Goal: Transaction & Acquisition: Purchase product/service

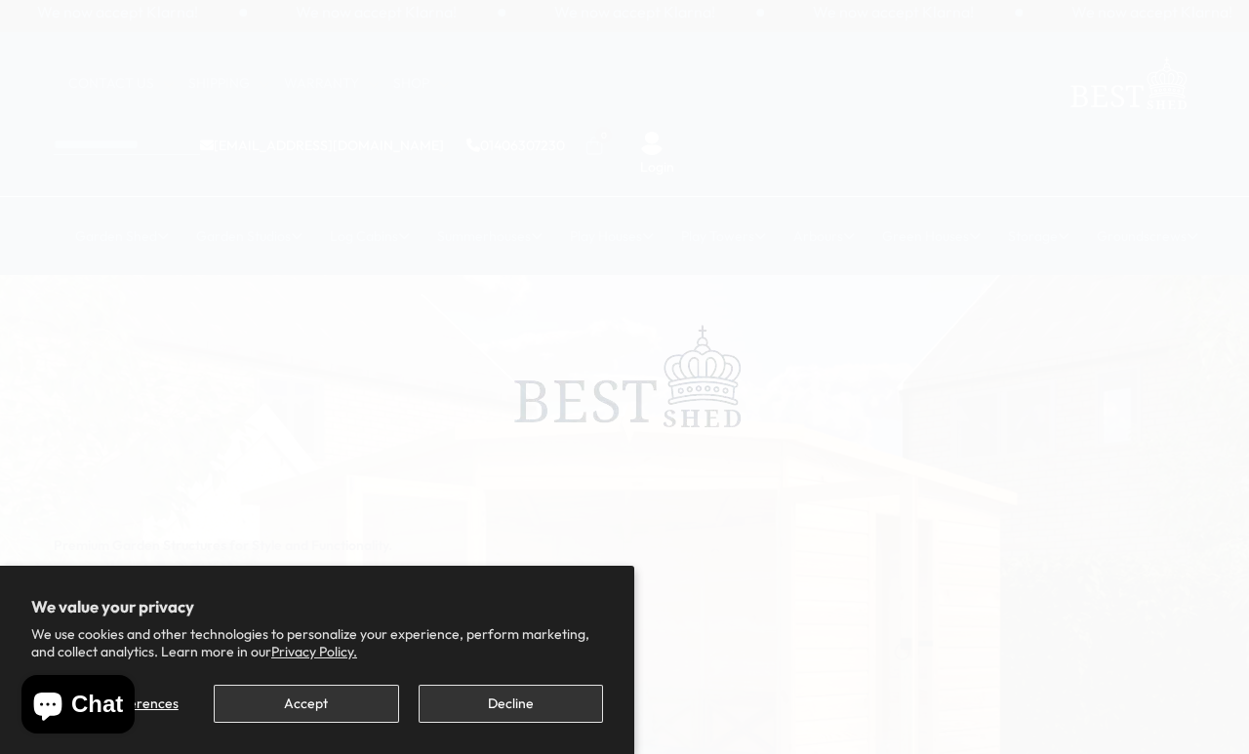
scroll to position [9, 0]
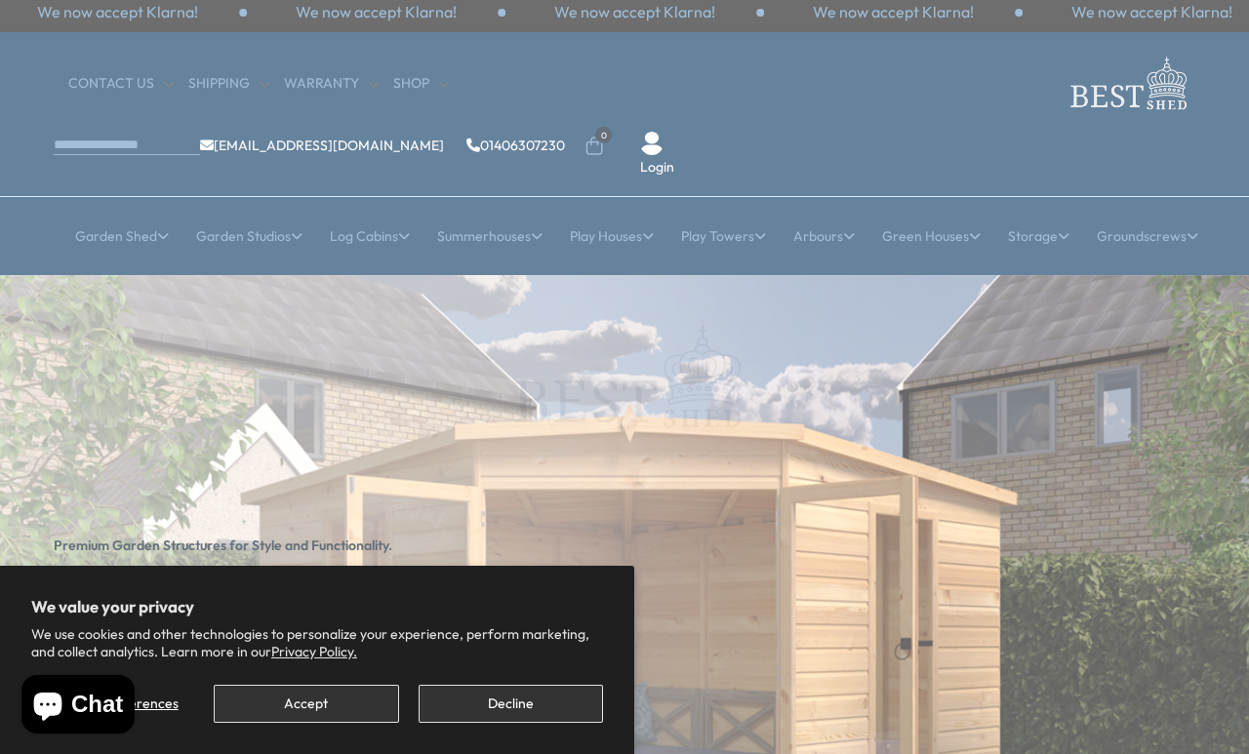
click at [477, 706] on button "Decline" at bounding box center [511, 704] width 184 height 38
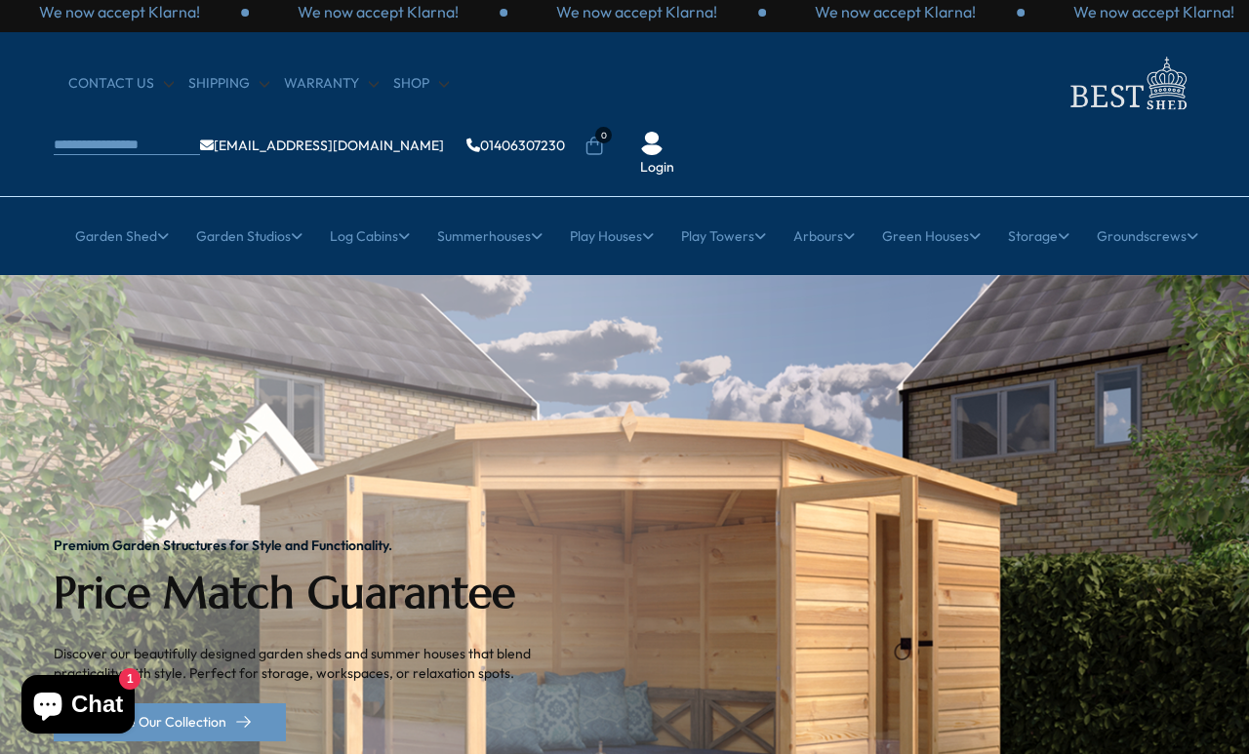
click at [749, 545] on link "12x6 Sheds" at bounding box center [754, 562] width 69 height 34
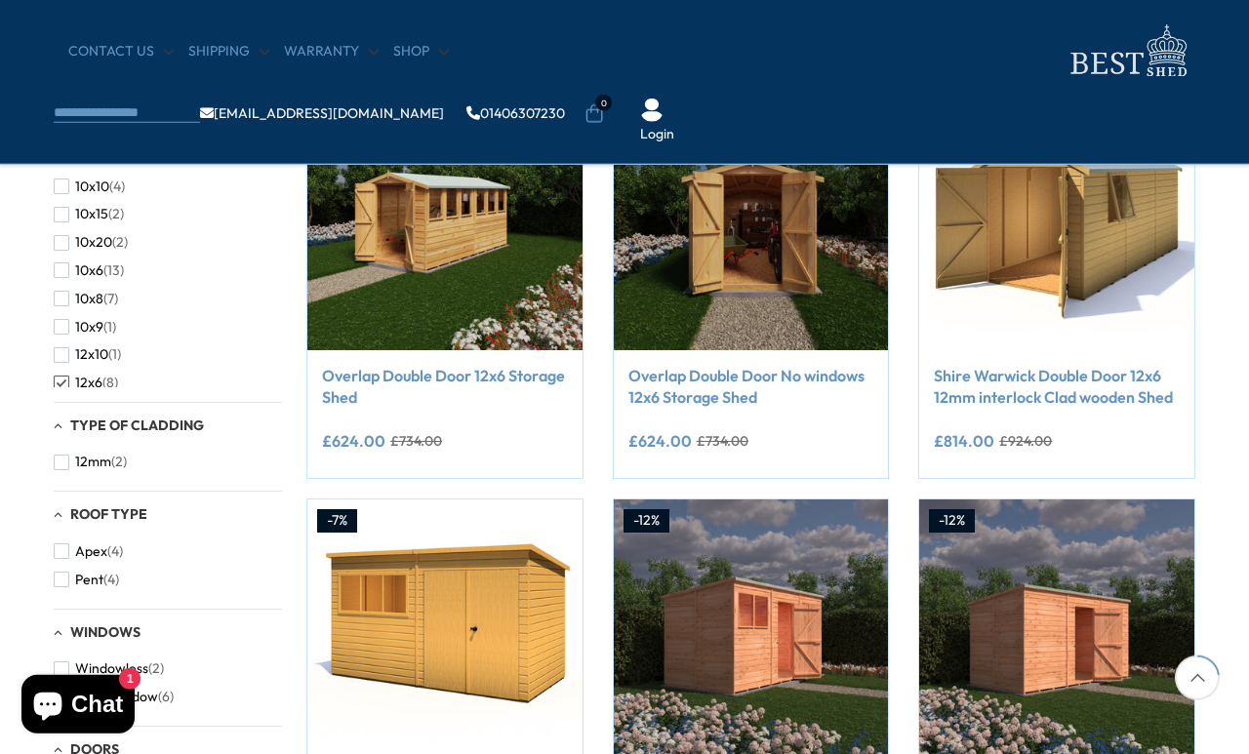
scroll to position [416, 0]
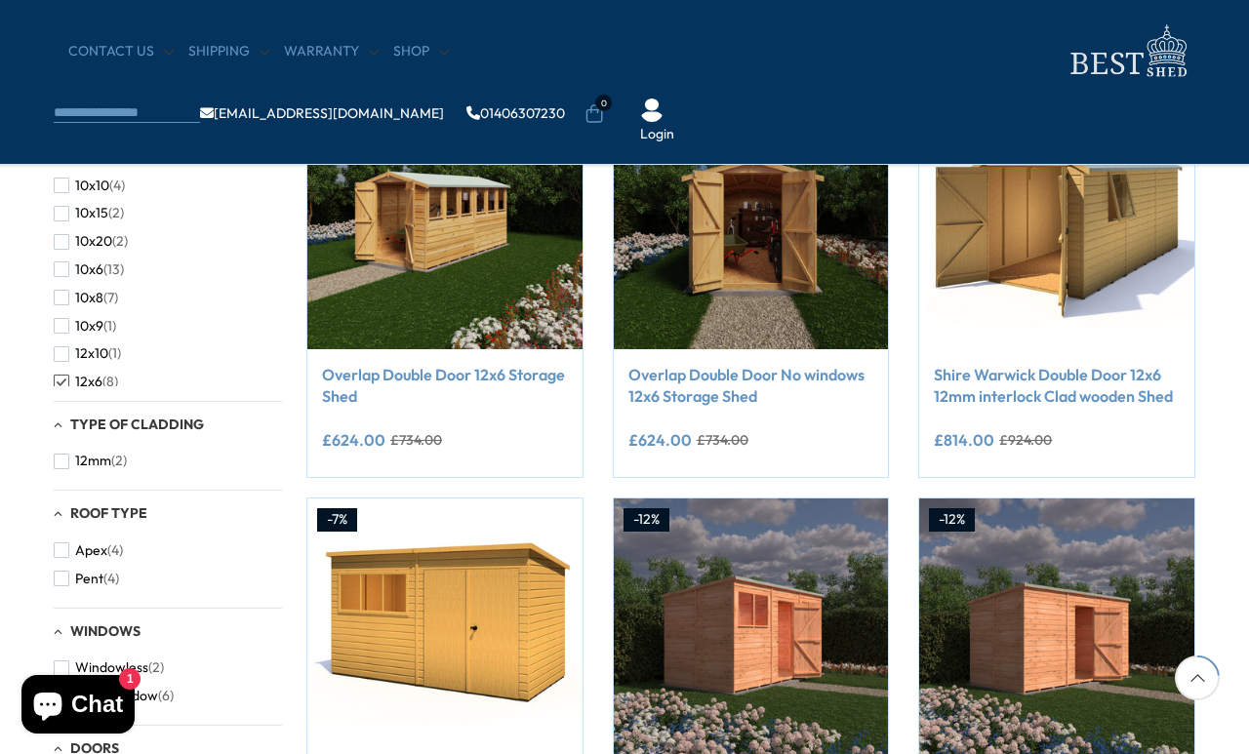
click at [103, 588] on span "Pent" at bounding box center [89, 579] width 28 height 17
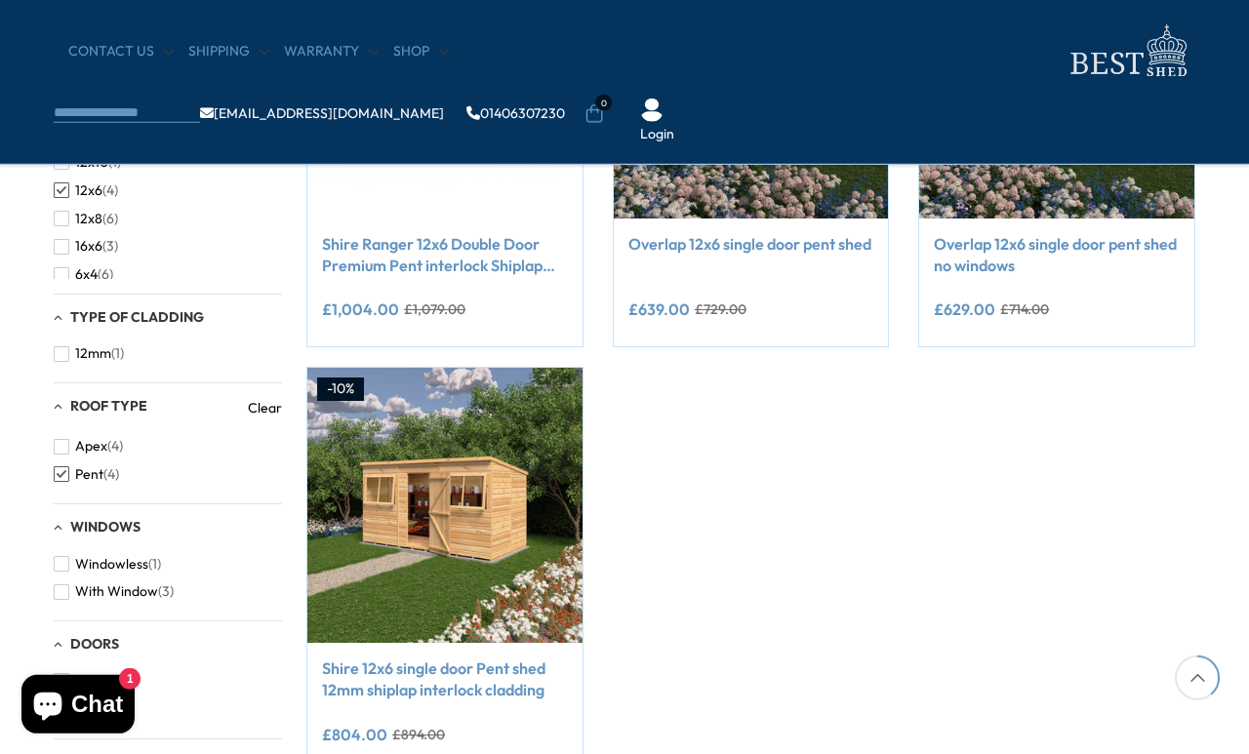
scroll to position [548, 0]
click at [432, 497] on img at bounding box center [444, 504] width 275 height 275
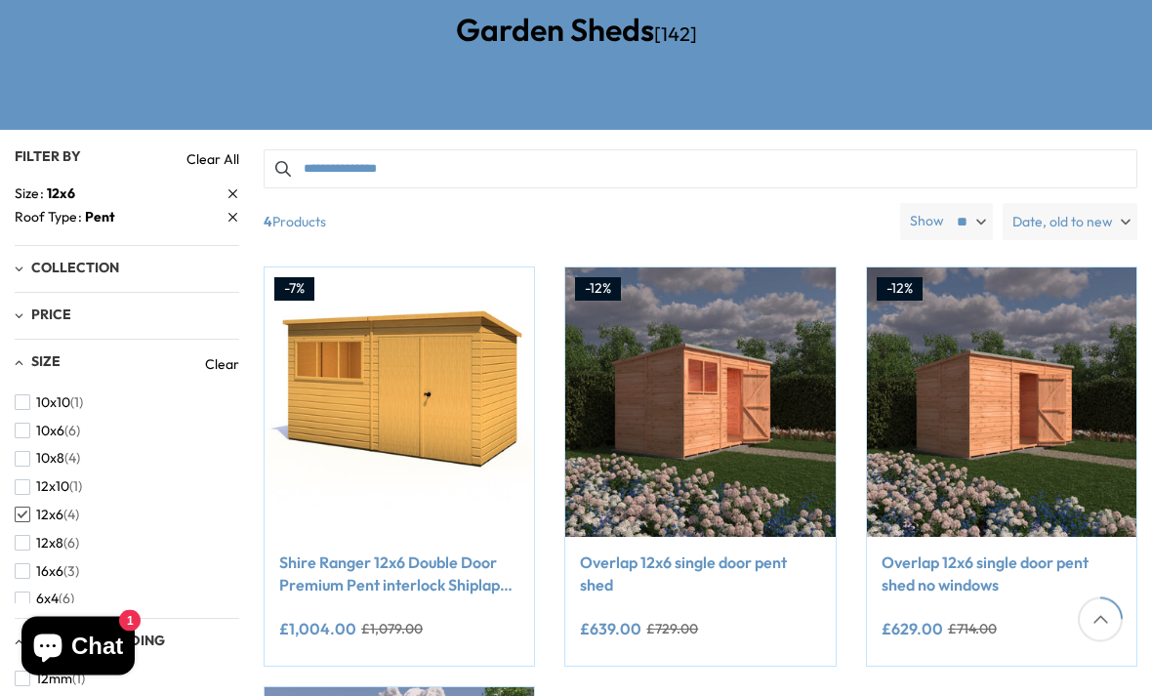
scroll to position [369, 0]
click at [666, 713] on div "-7% Compare Now" at bounding box center [700, 685] width 903 height 839
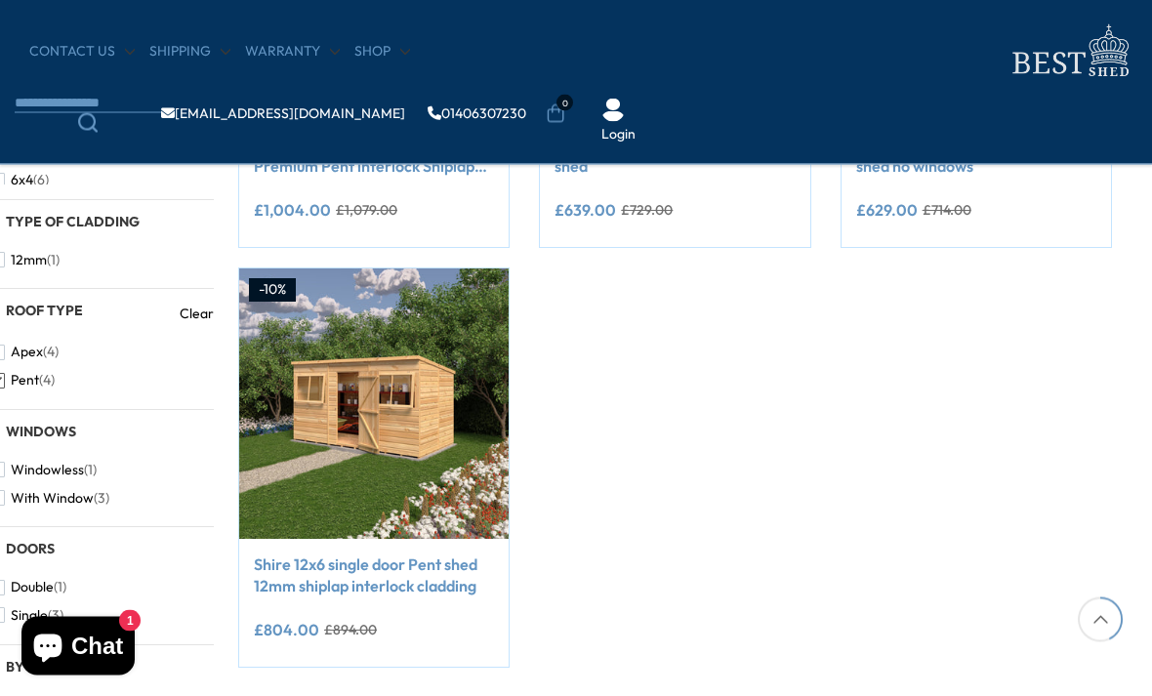
scroll to position [662, 25]
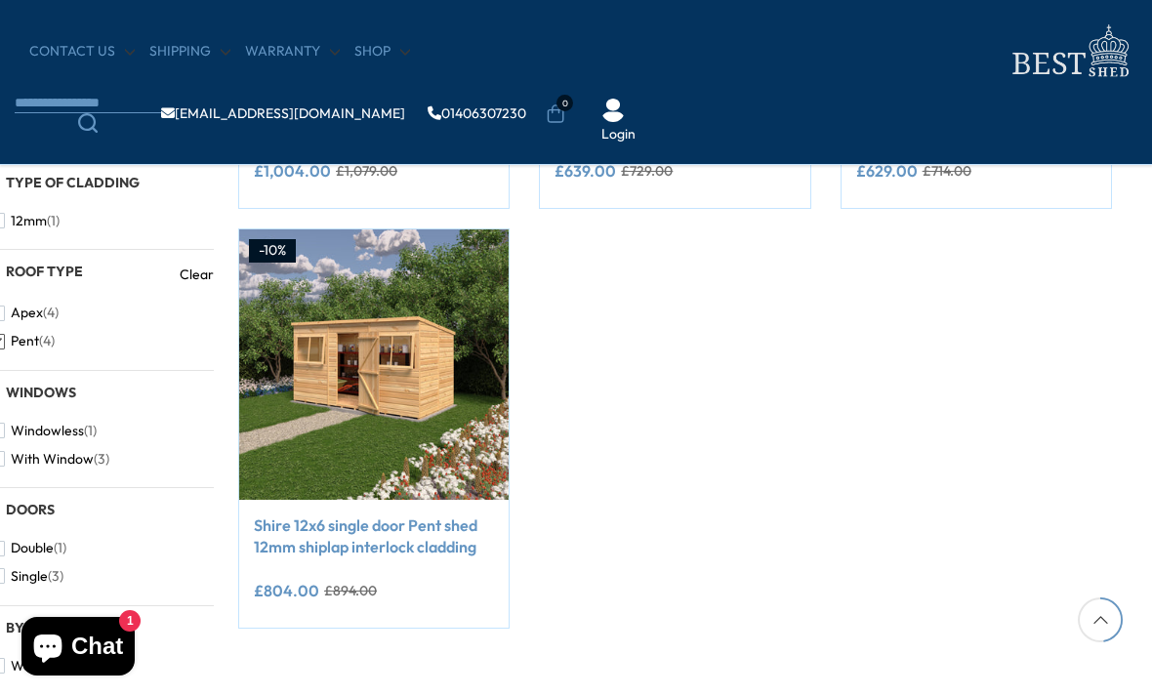
click at [340, 353] on img at bounding box center [373, 363] width 269 height 269
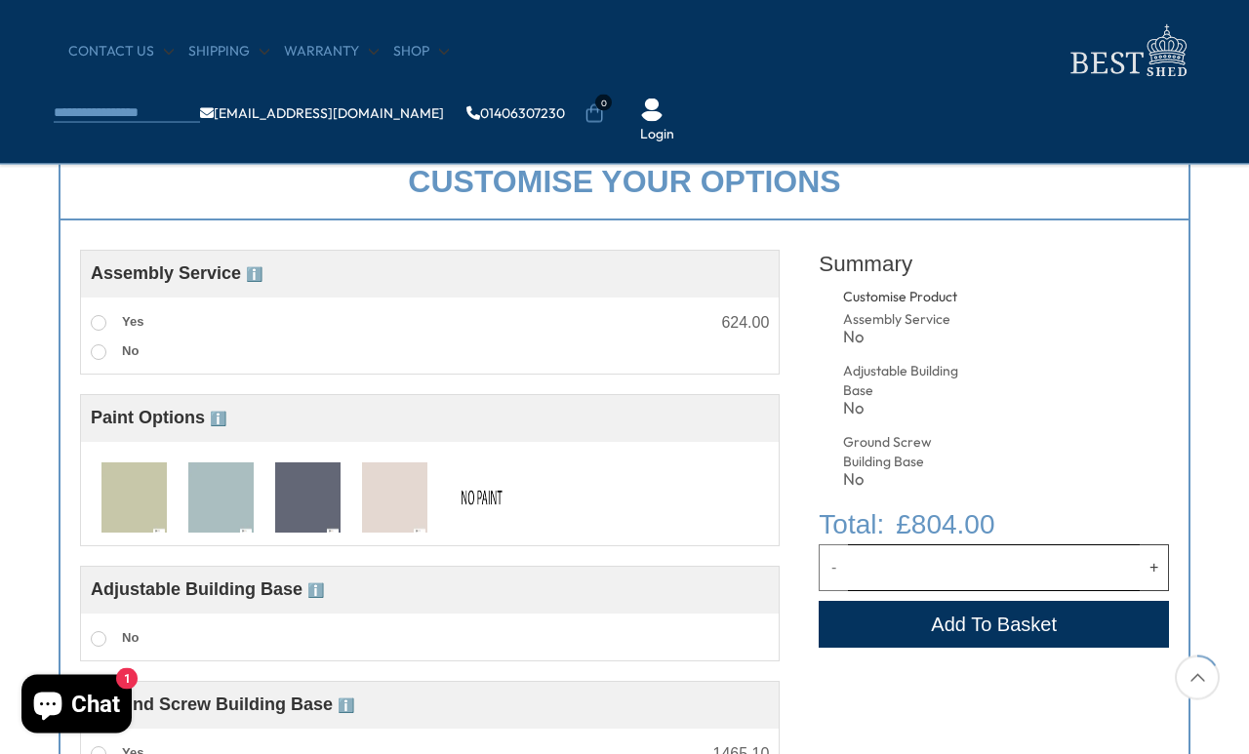
scroll to position [695, 0]
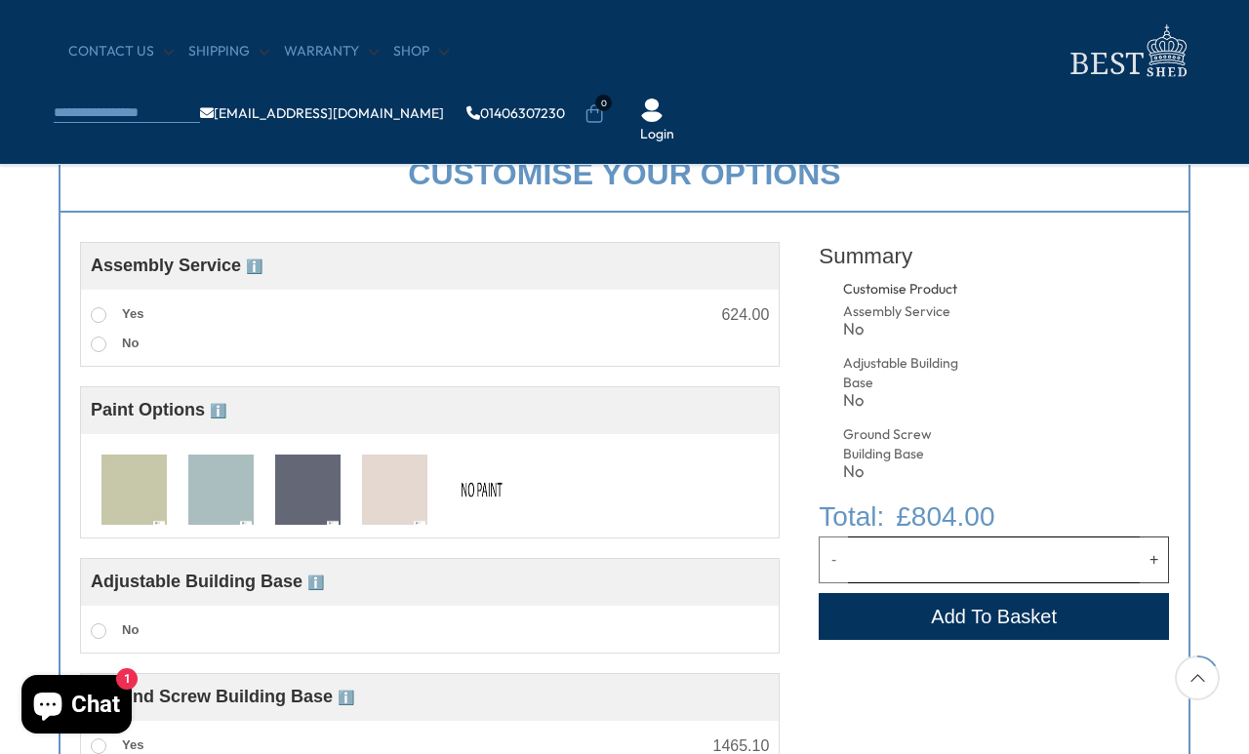
click at [470, 498] on img at bounding box center [481, 491] width 65 height 72
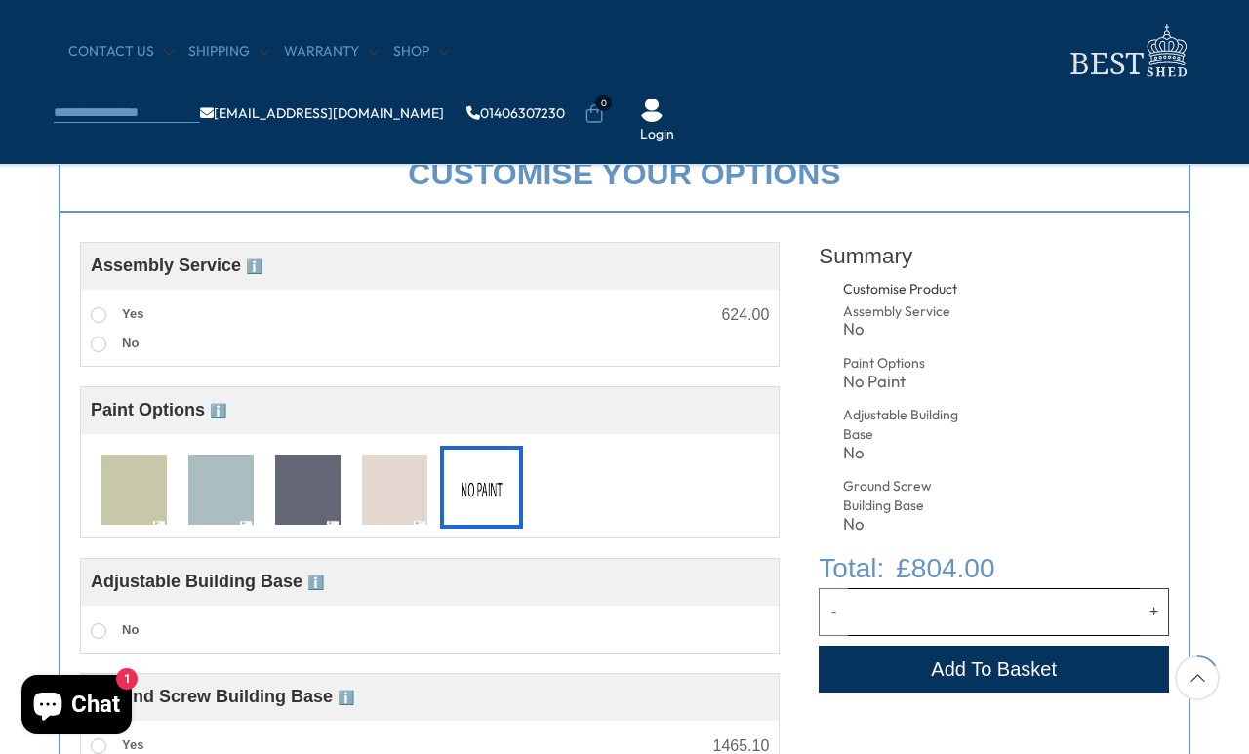
click at [105, 308] on label "Yes" at bounding box center [117, 315] width 53 height 25
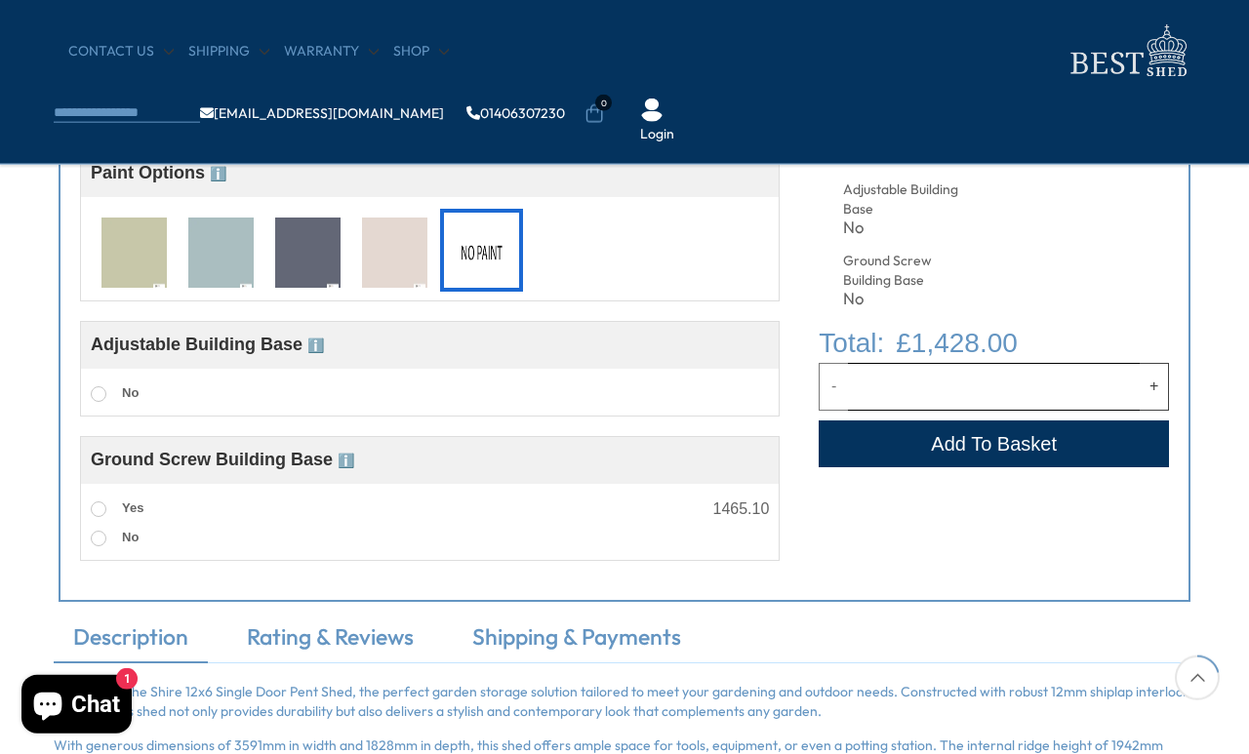
scroll to position [934, 0]
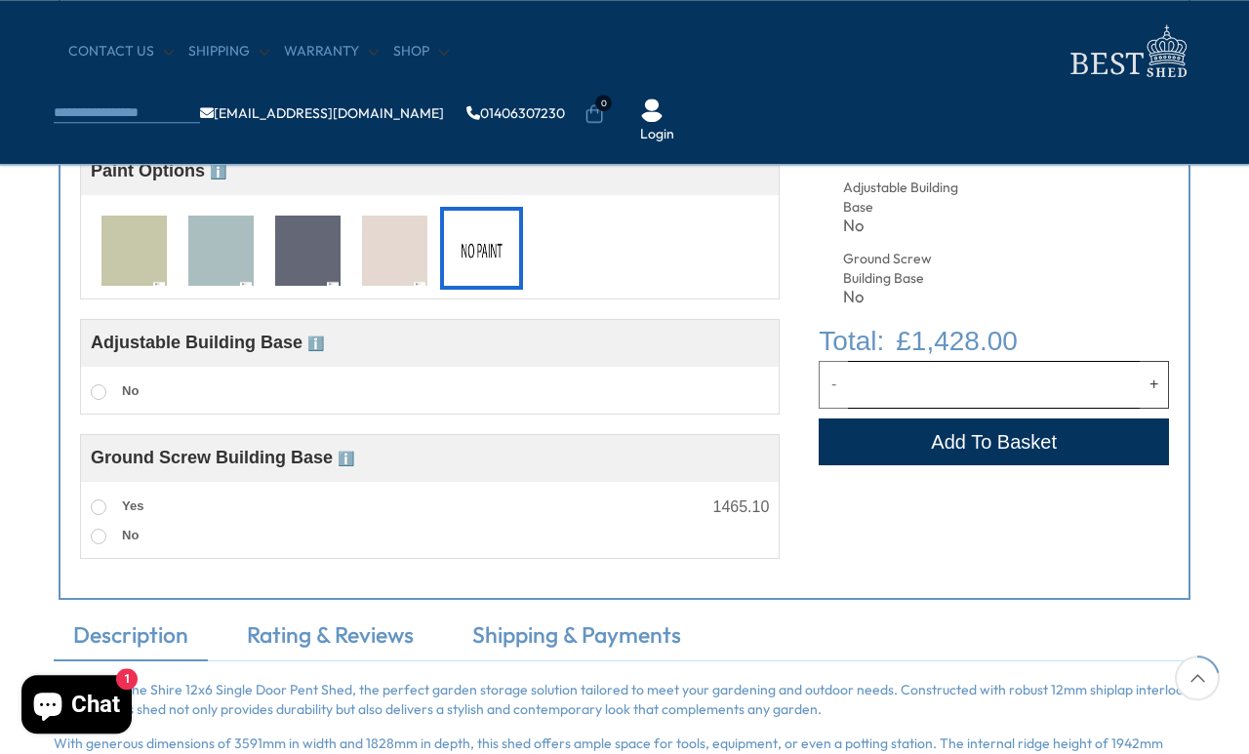
click at [349, 459] on span "ℹ️" at bounding box center [346, 459] width 17 height 16
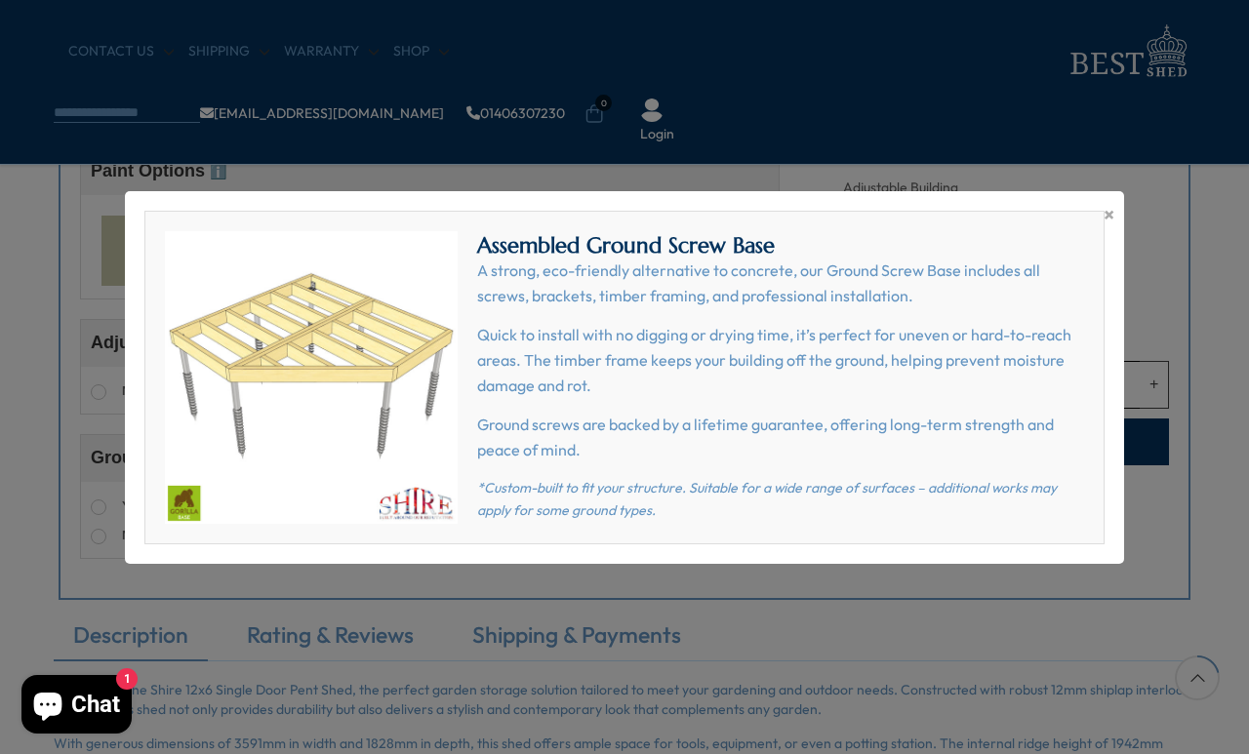
click at [1104, 228] on span "×" at bounding box center [1109, 214] width 11 height 27
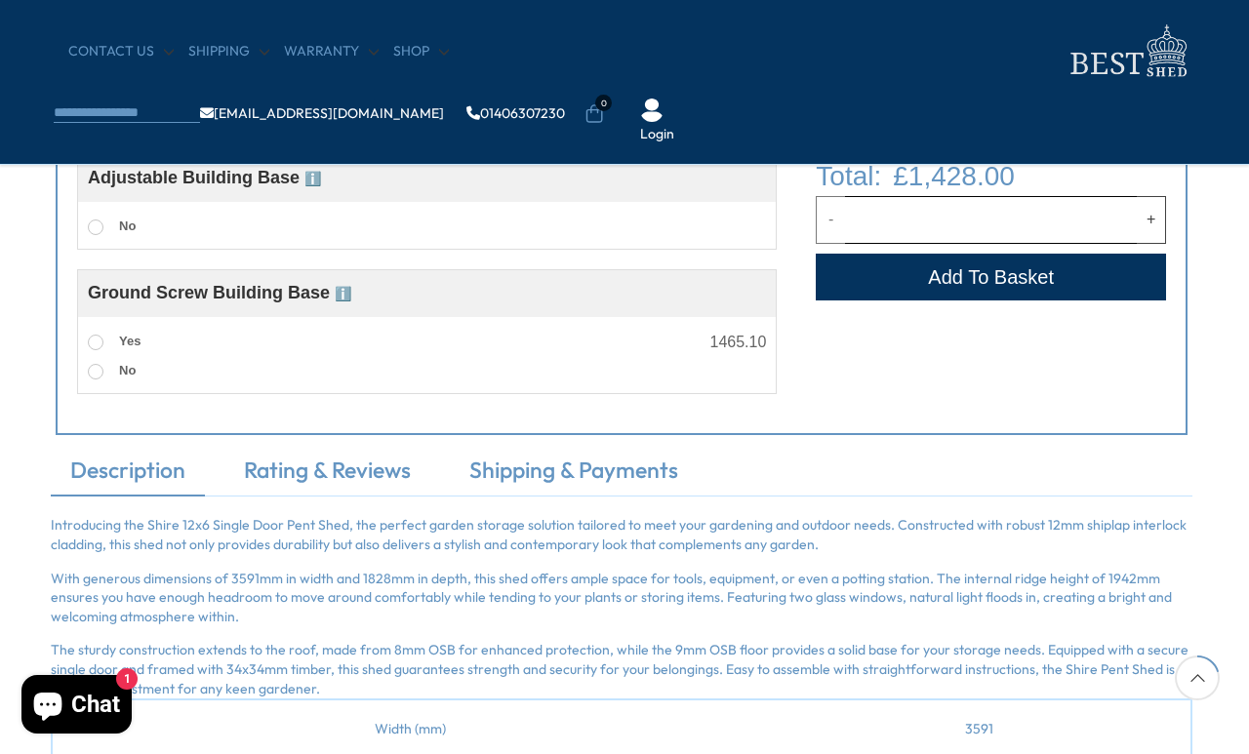
scroll to position [1098, 3]
click at [352, 468] on link "Rating & Reviews" at bounding box center [327, 476] width 206 height 41
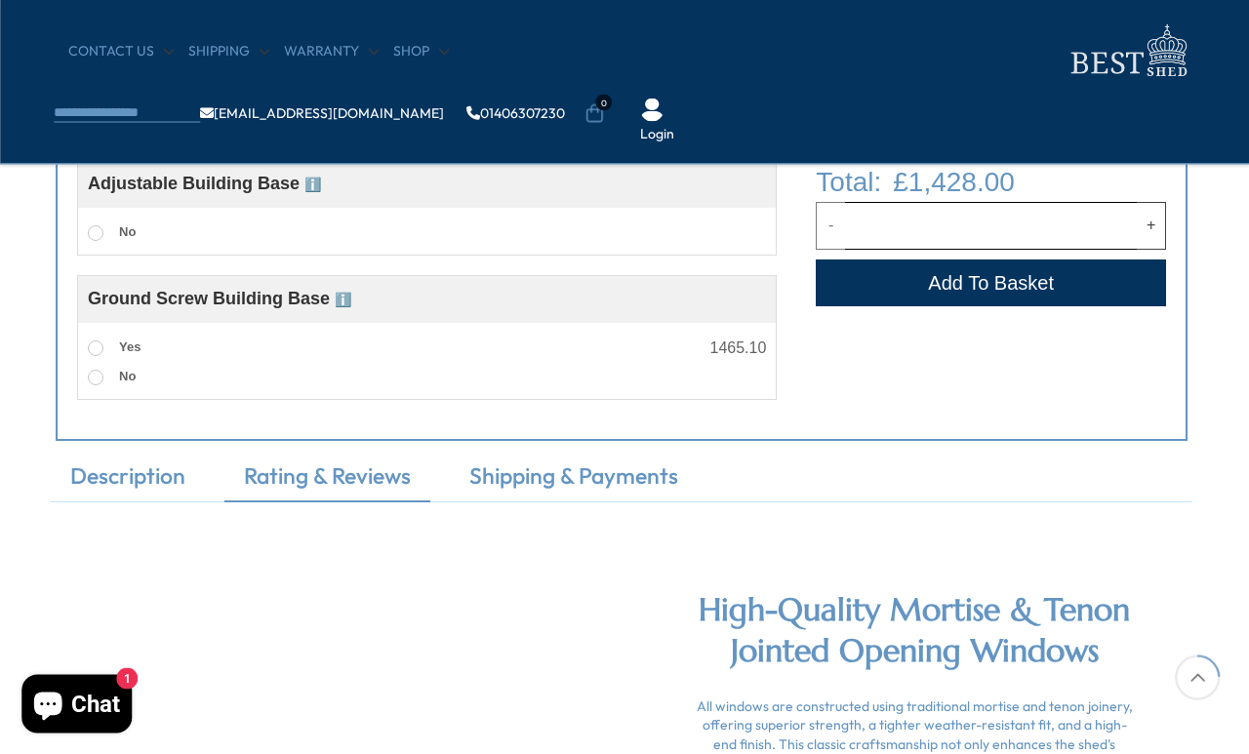
scroll to position [1091, 3]
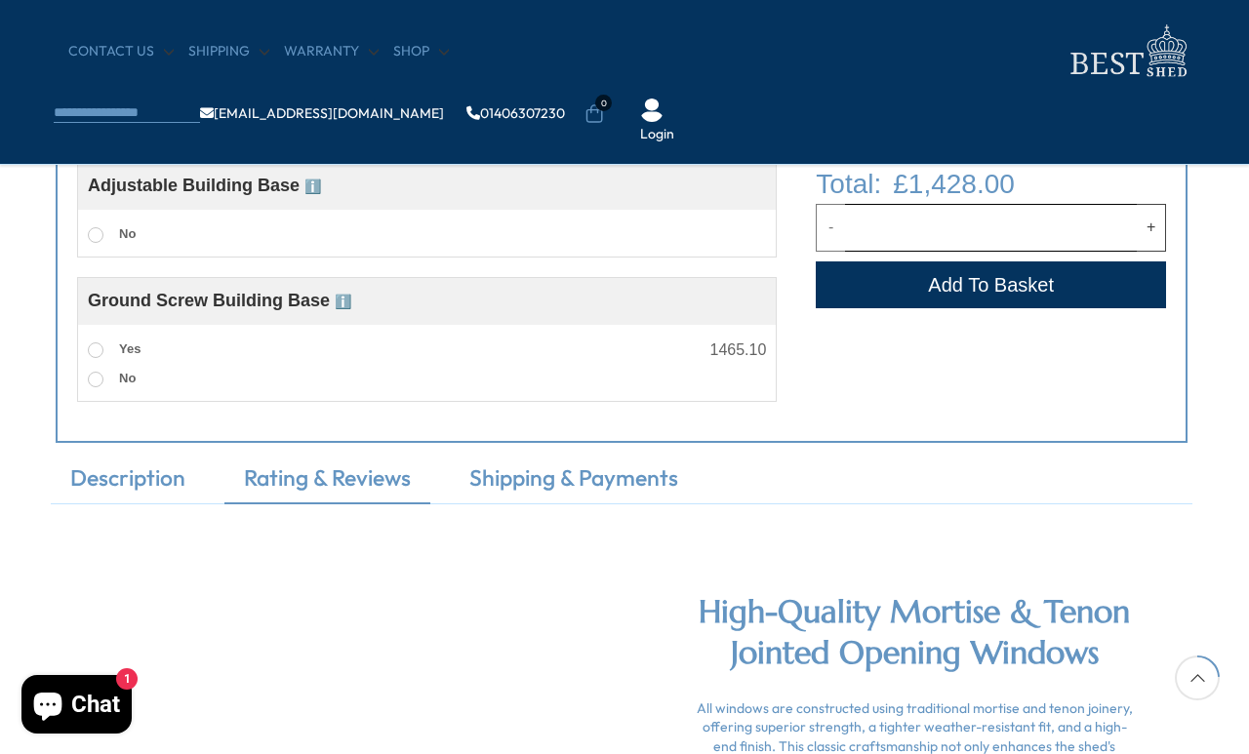
click at [154, 485] on link "Description" at bounding box center [128, 483] width 154 height 41
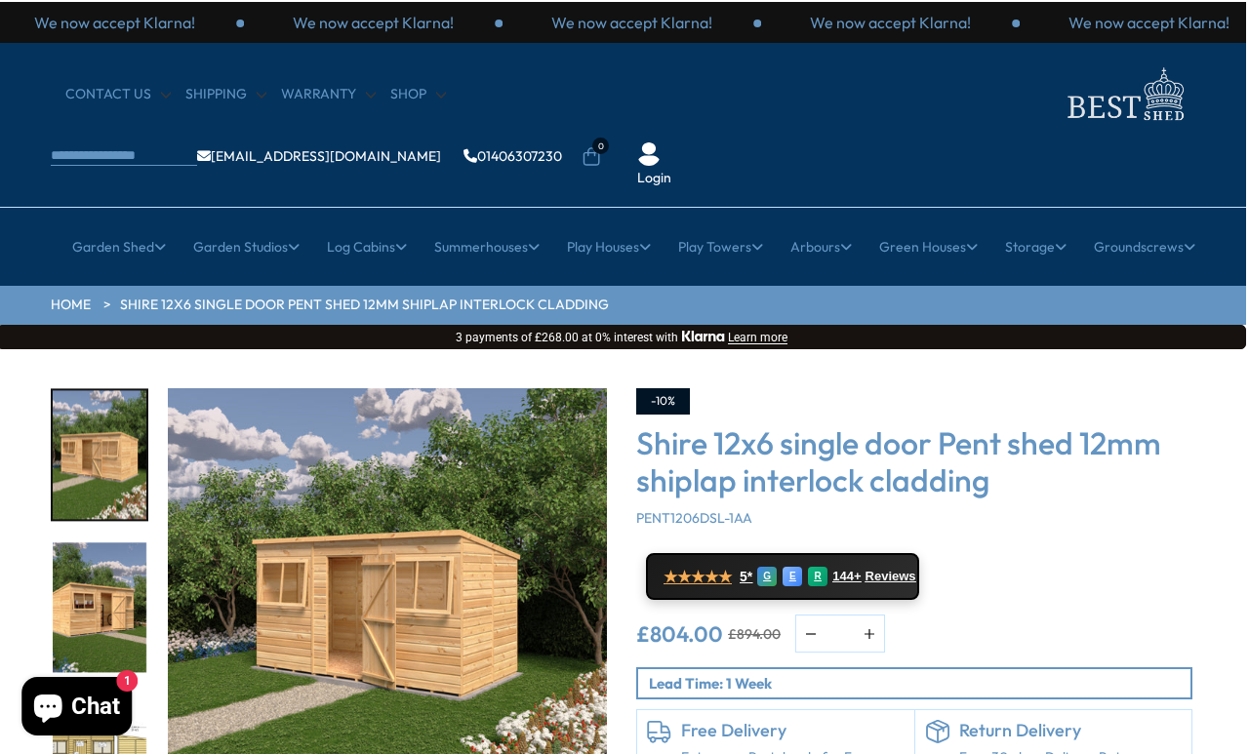
scroll to position [0, 3]
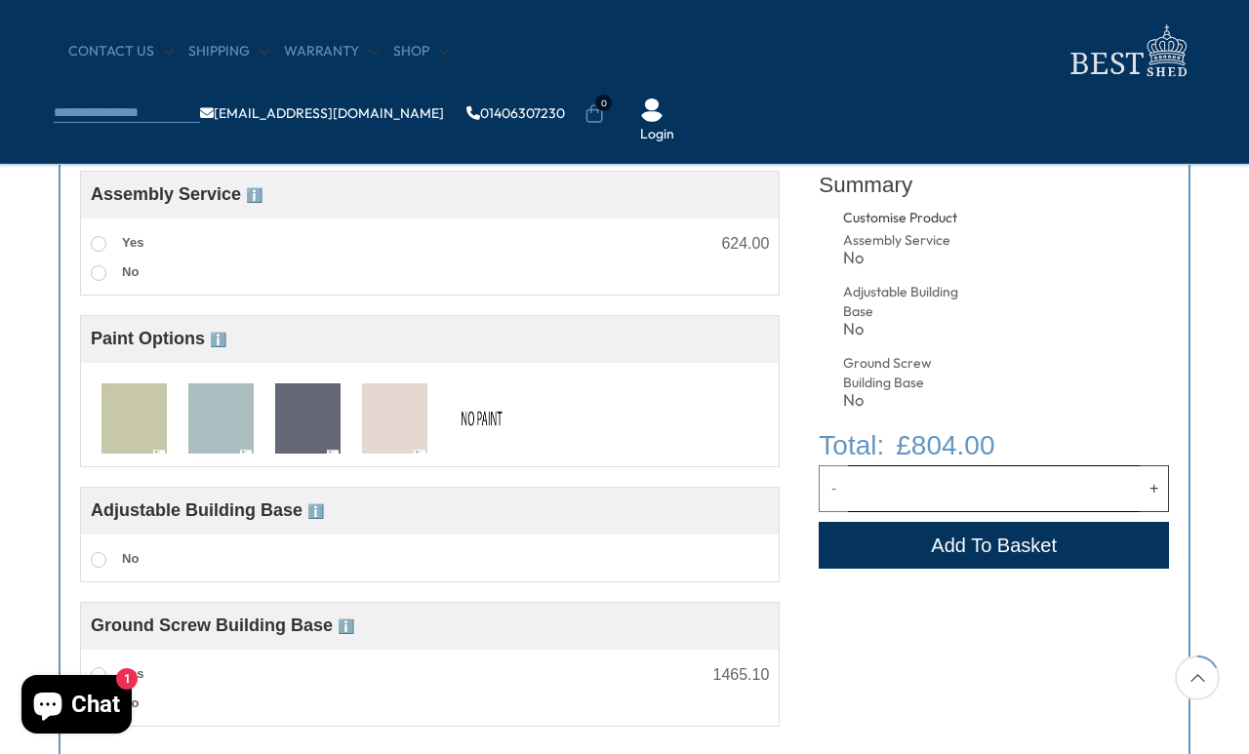
scroll to position [767, 0]
click at [93, 245] on span at bounding box center [99, 243] width 16 height 16
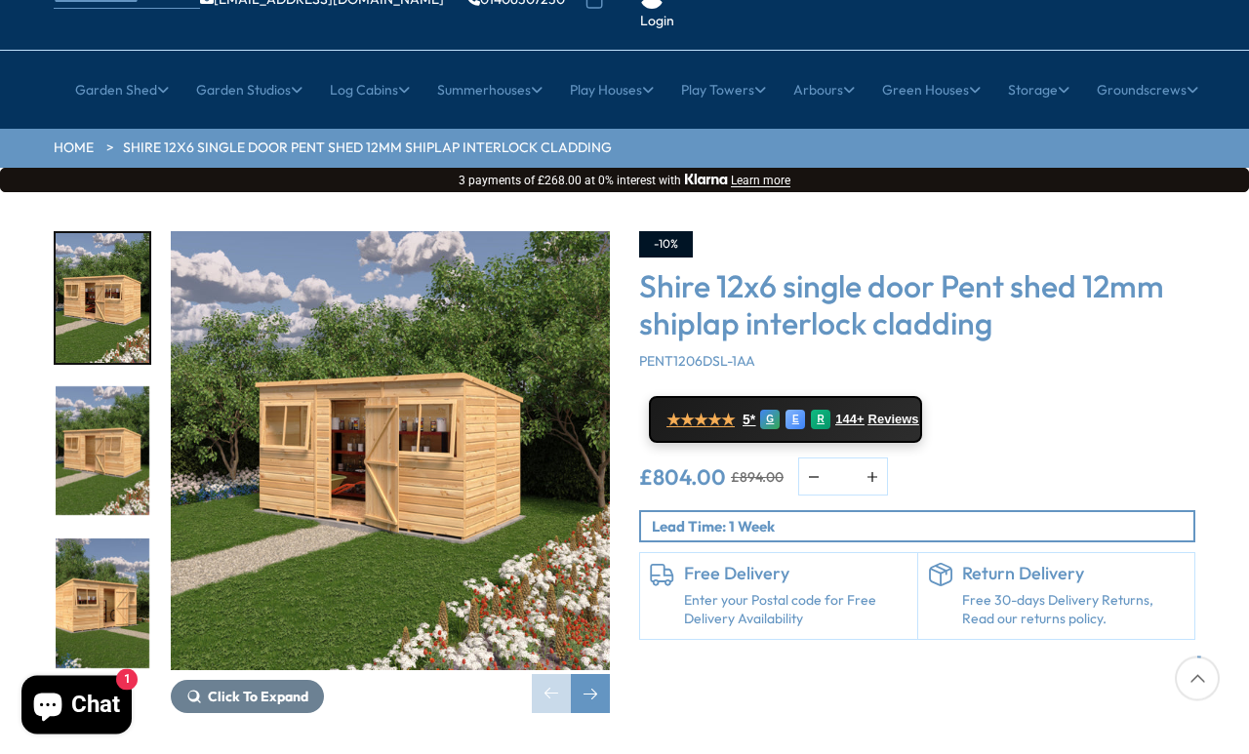
scroll to position [156, 0]
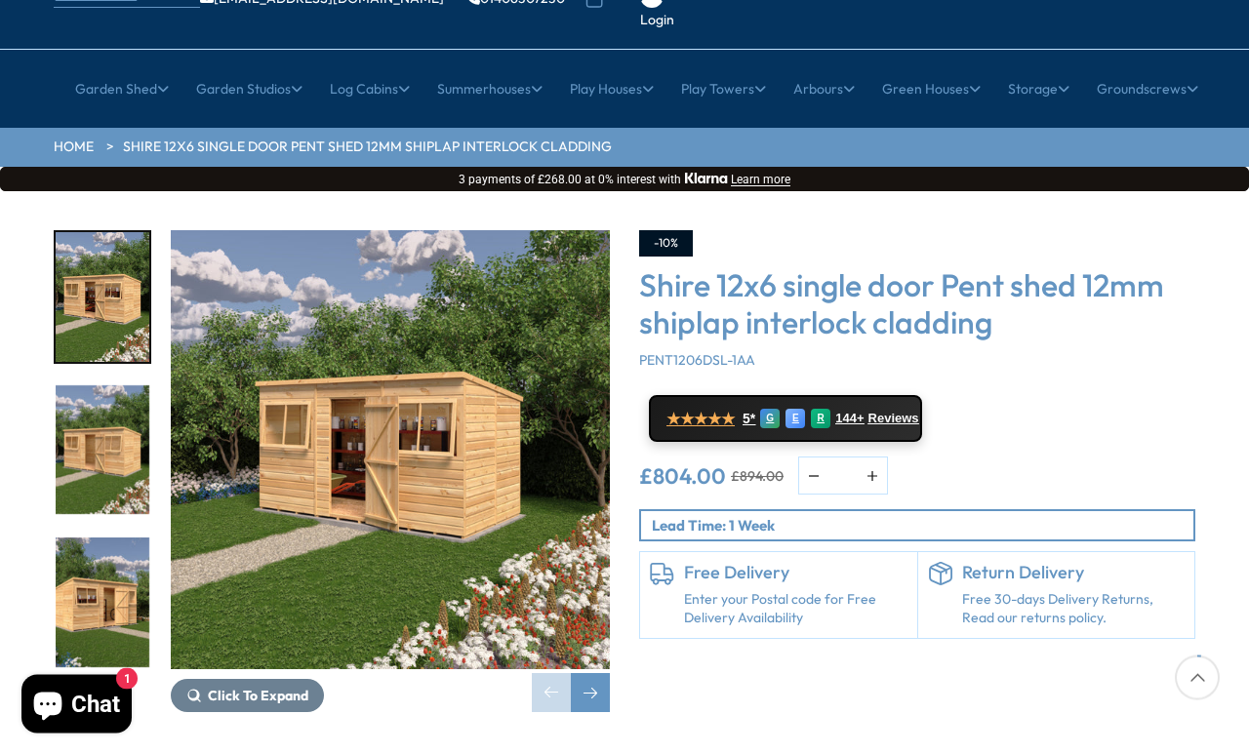
click at [587, 673] on div "Next slide" at bounding box center [590, 692] width 39 height 39
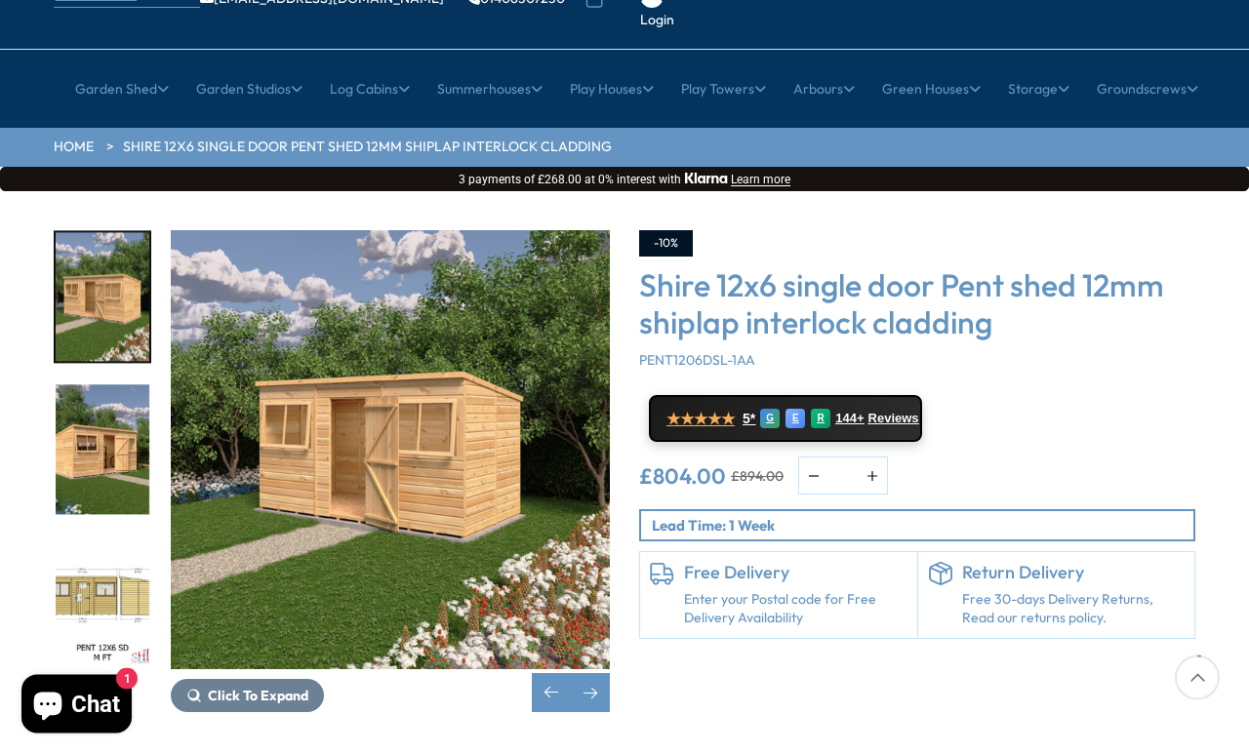
scroll to position [157, 0]
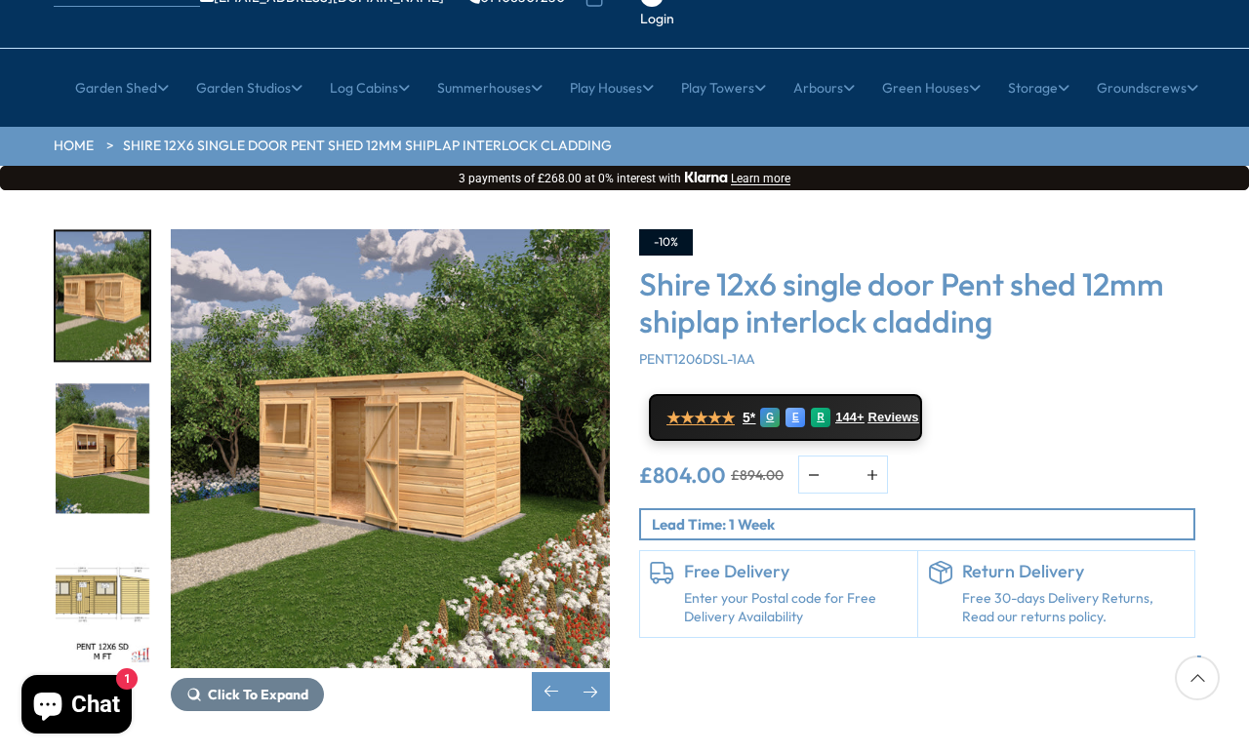
click at [588, 672] on div "Next slide" at bounding box center [590, 691] width 39 height 39
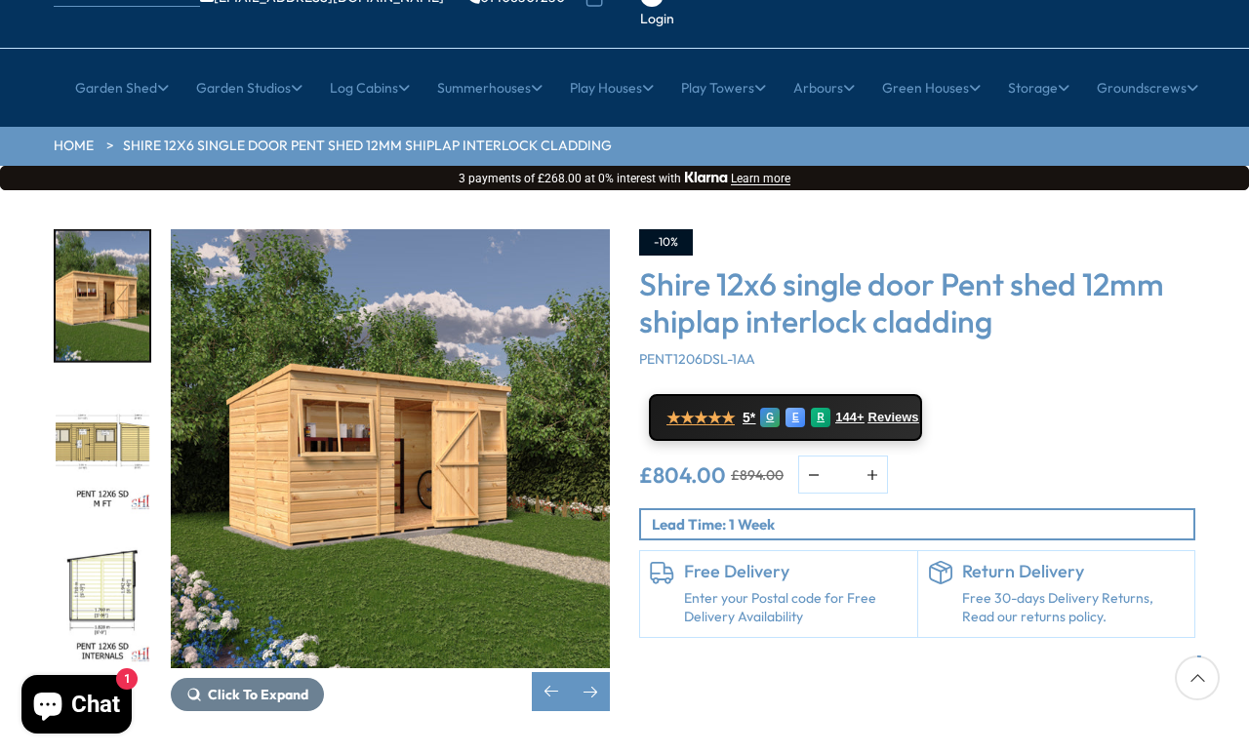
click at [592, 672] on div "Next slide" at bounding box center [590, 691] width 39 height 39
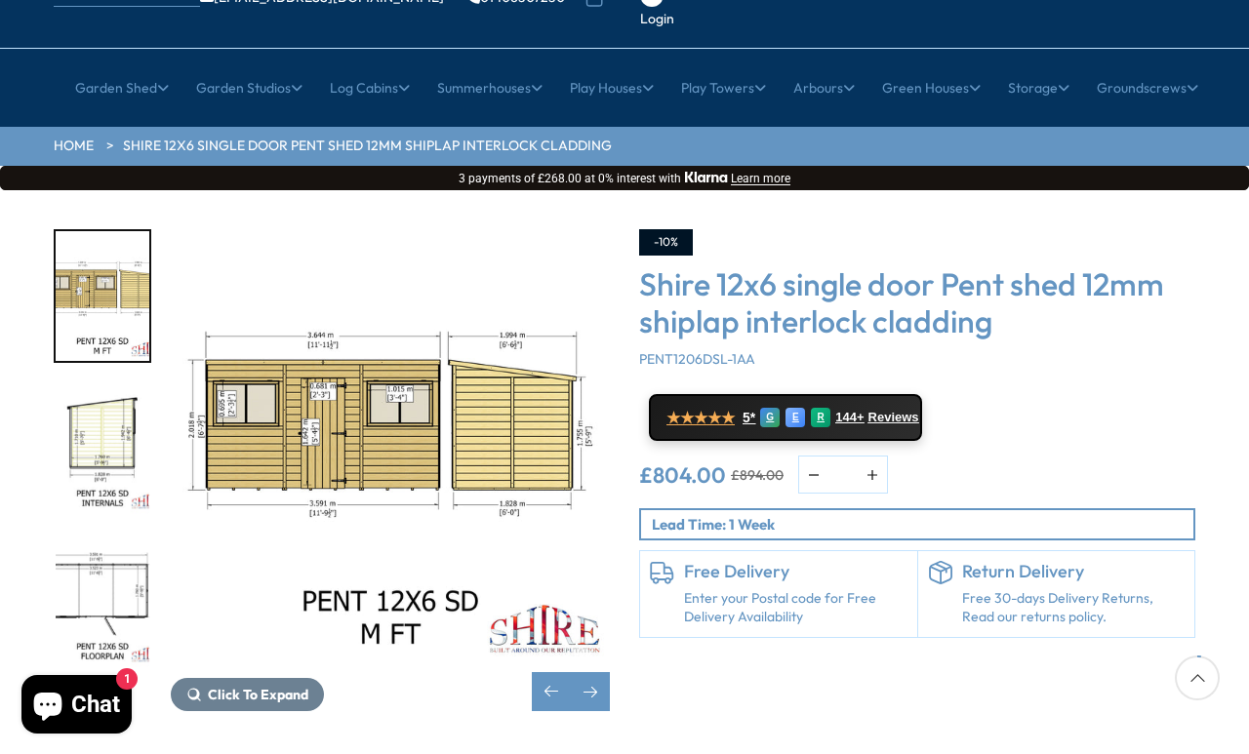
click at [609, 672] on div "Next slide" at bounding box center [590, 691] width 39 height 39
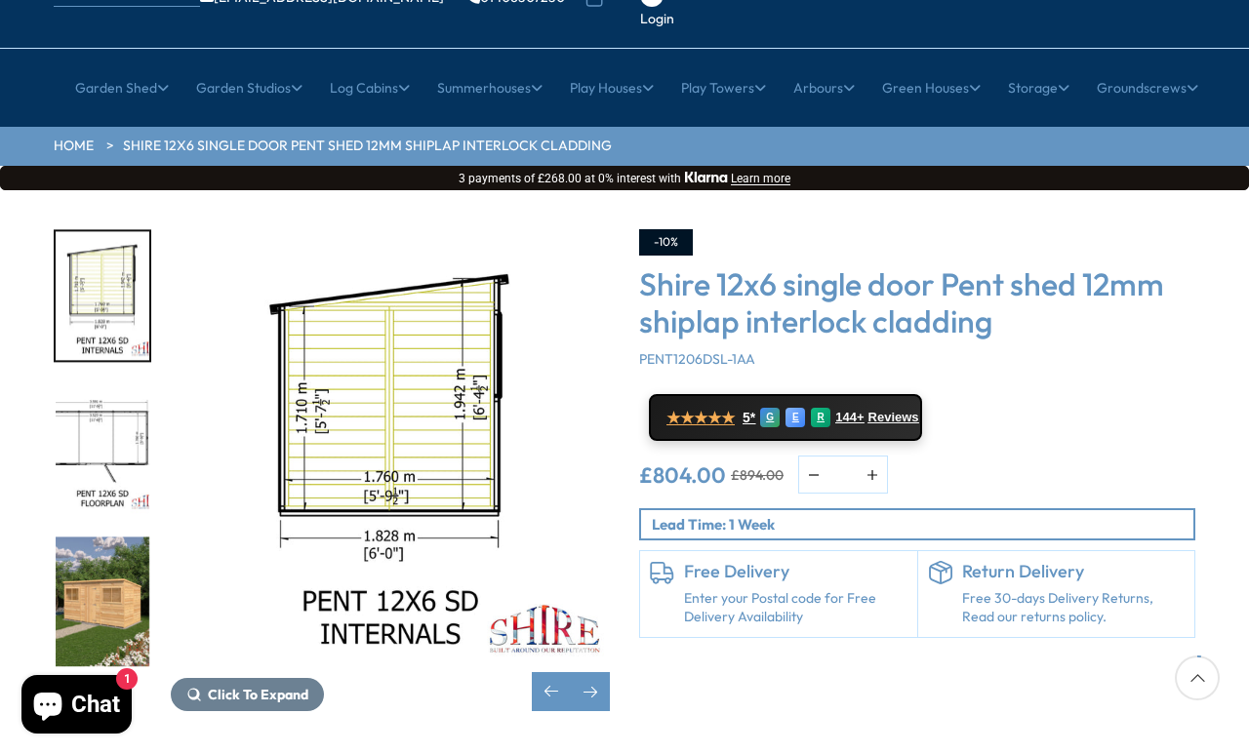
click at [601, 672] on div "Next slide" at bounding box center [590, 691] width 39 height 39
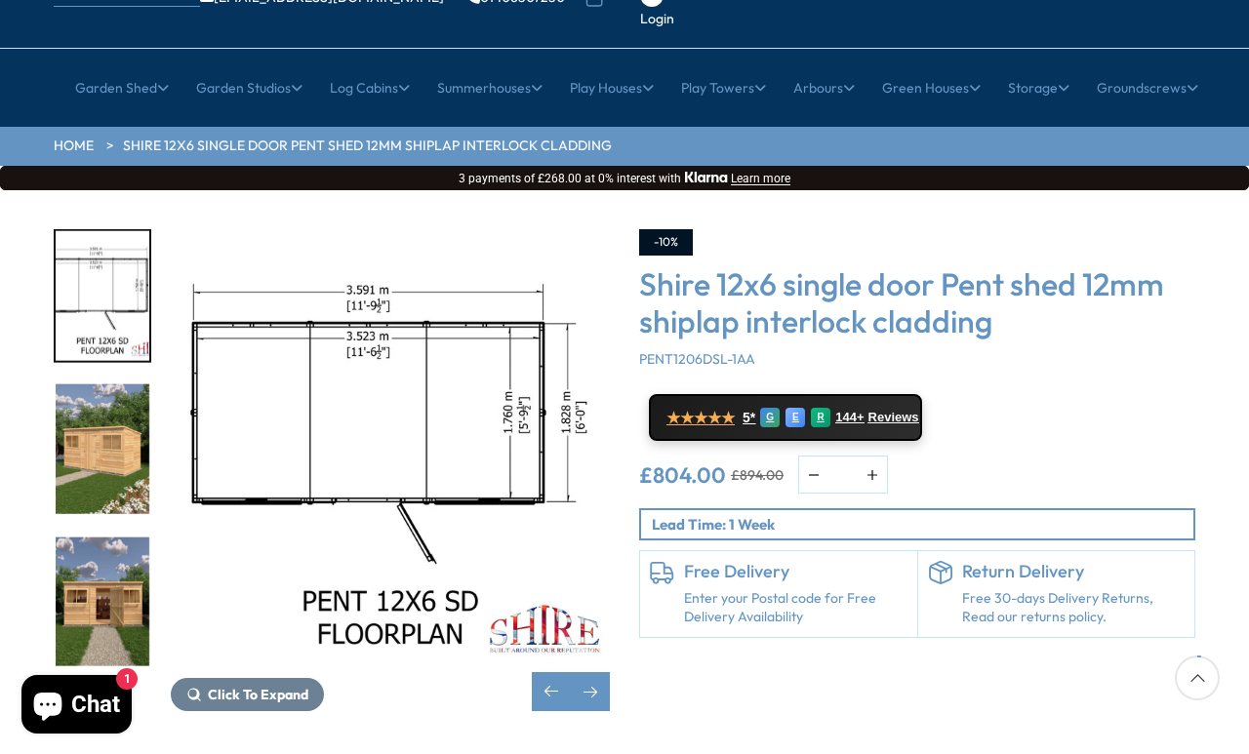
click at [603, 672] on div "Next slide" at bounding box center [590, 691] width 39 height 39
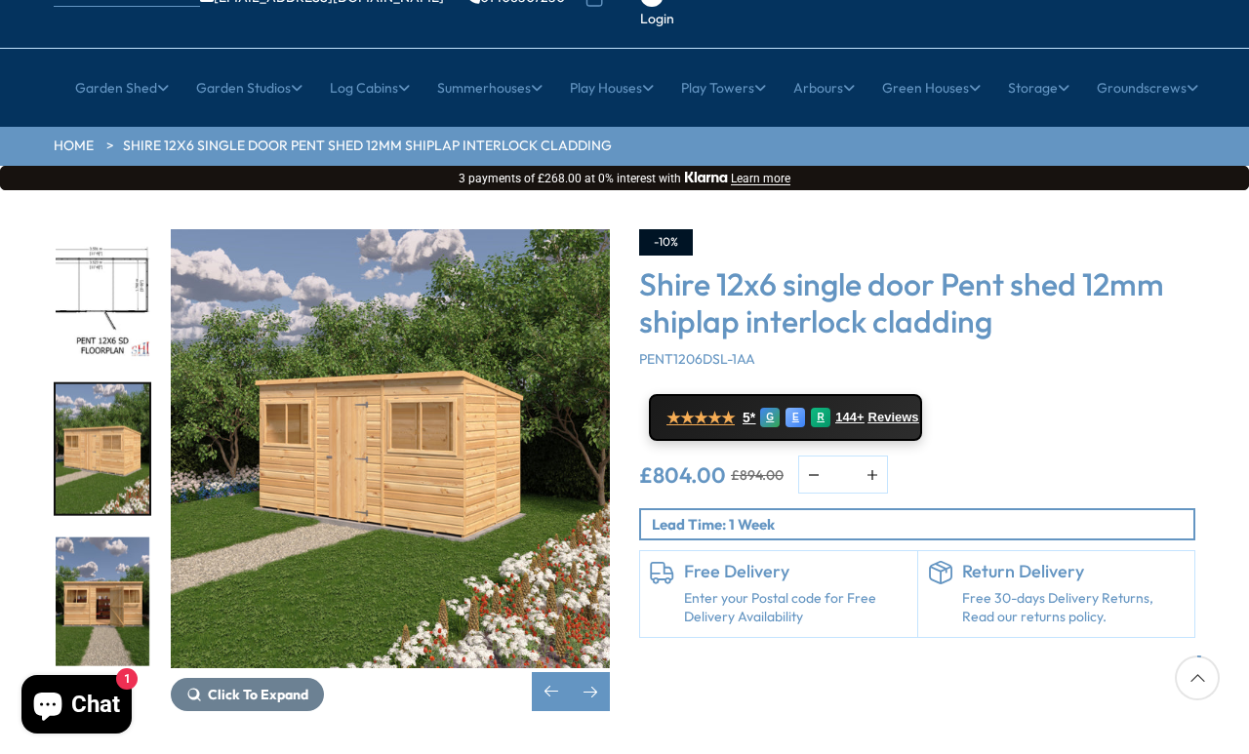
click at [596, 672] on div "Next slide" at bounding box center [590, 691] width 39 height 39
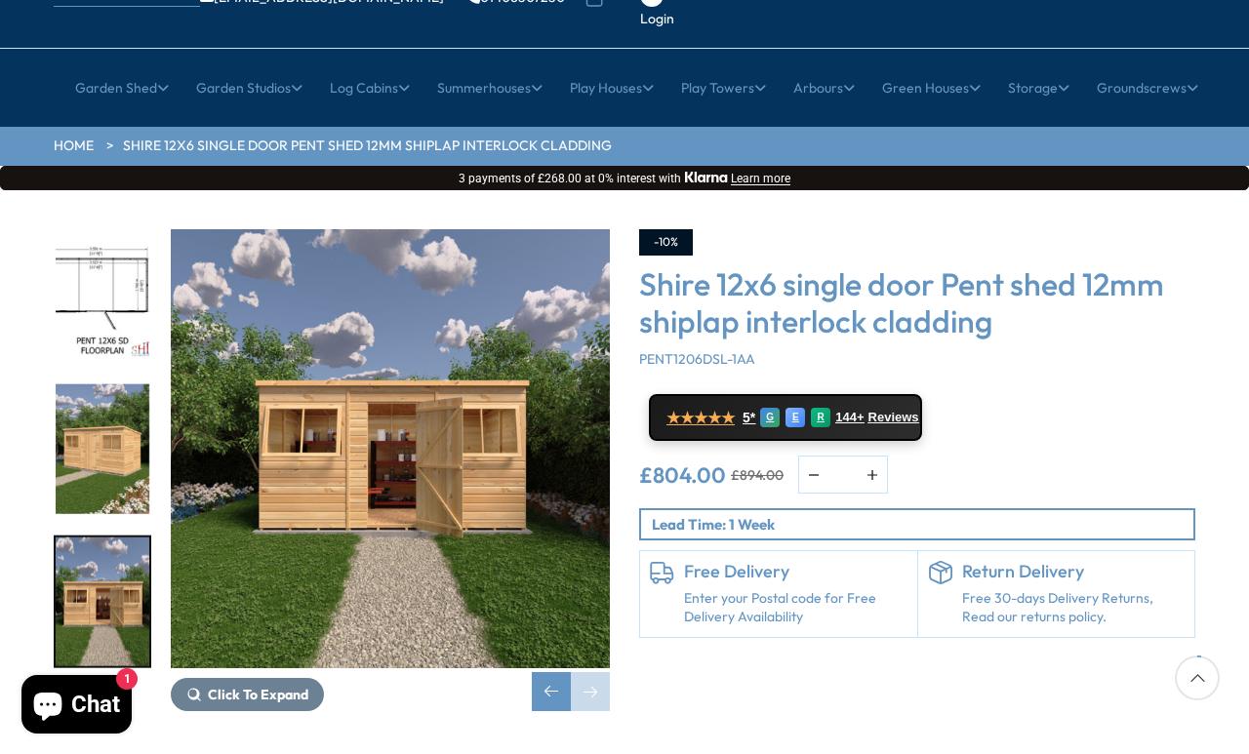
click at [589, 672] on div "Next slide" at bounding box center [590, 691] width 39 height 39
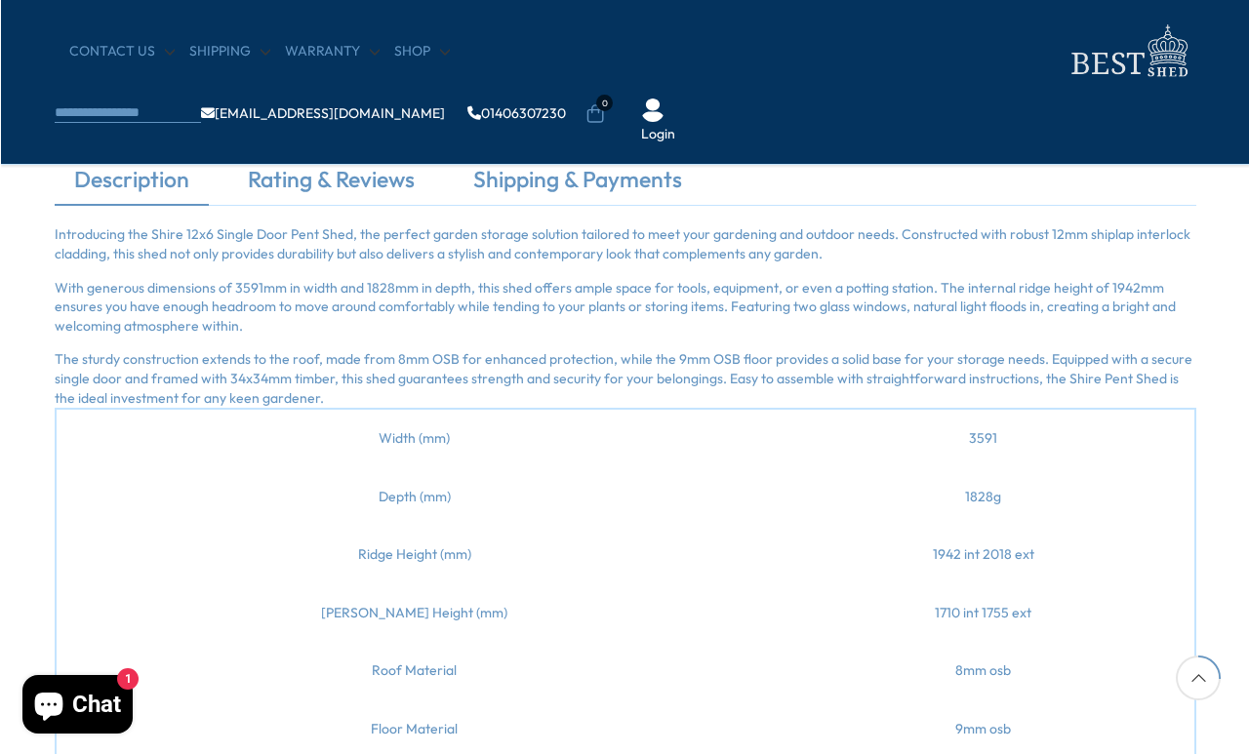
scroll to position [1390, 0]
click at [341, 188] on link "Rating & Reviews" at bounding box center [330, 184] width 206 height 41
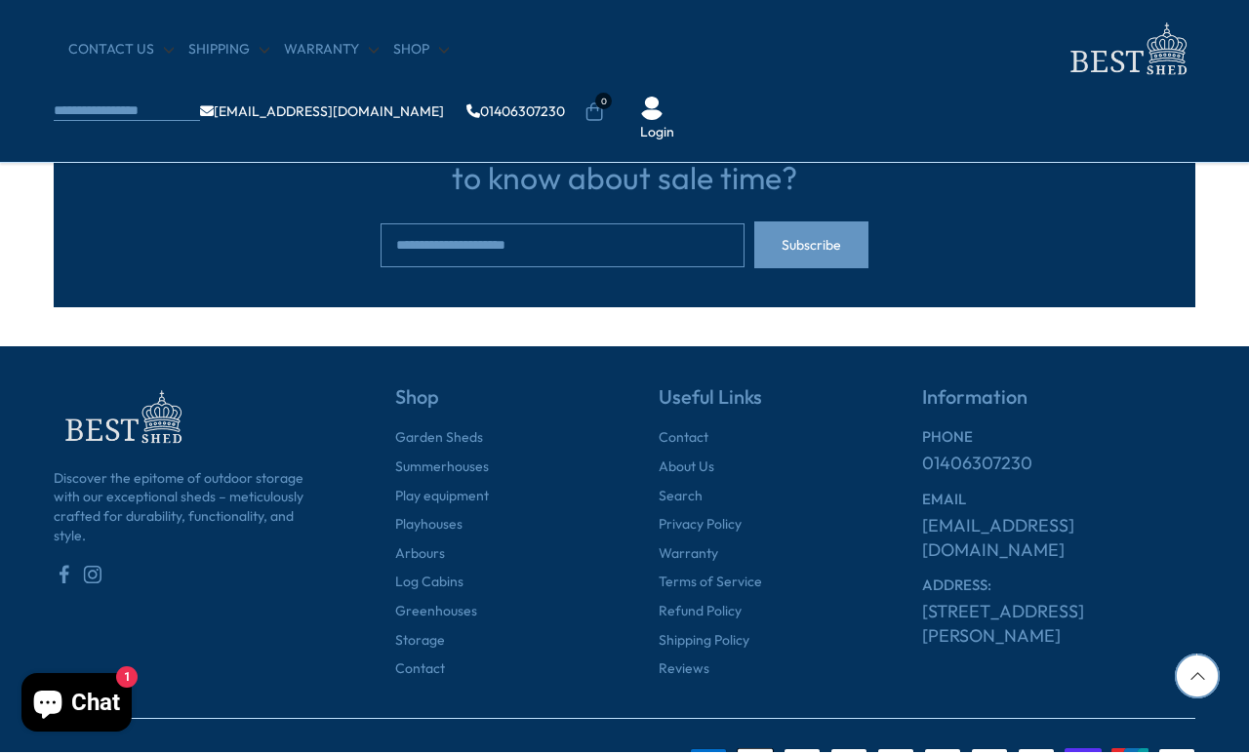
scroll to position [4482, 0]
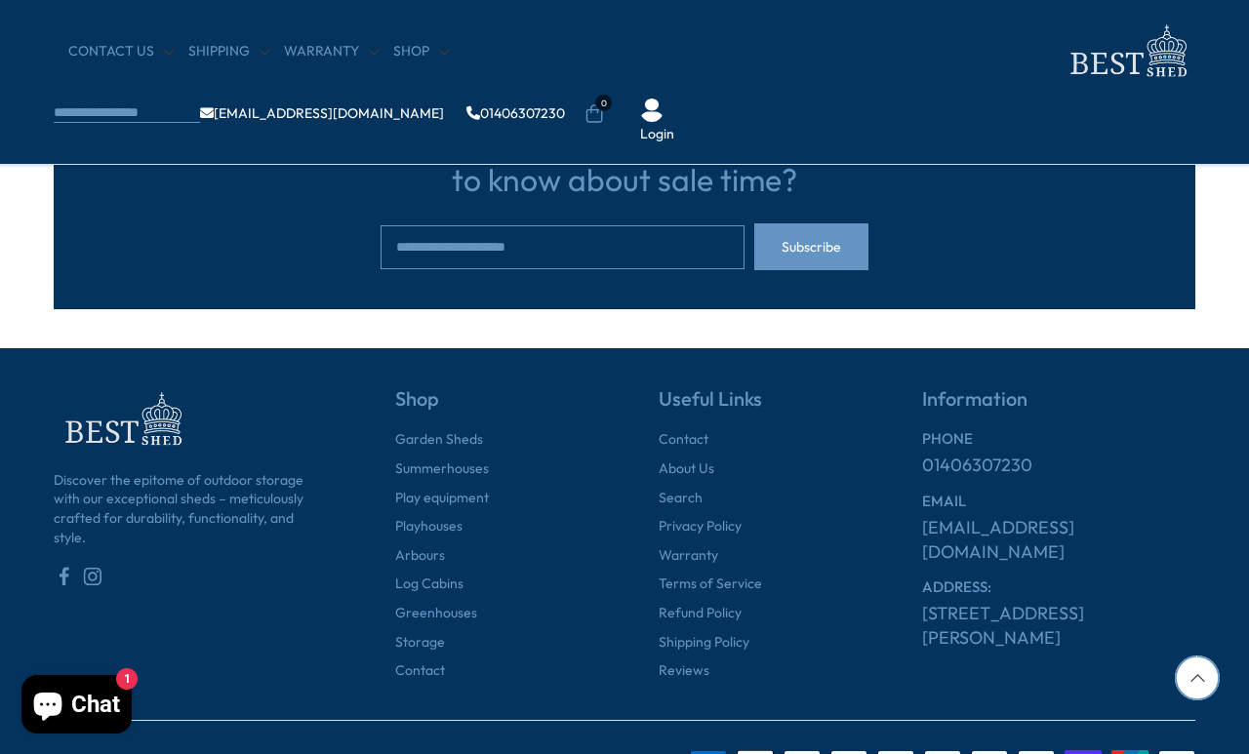
click at [677, 681] on link "Reviews" at bounding box center [684, 672] width 51 height 20
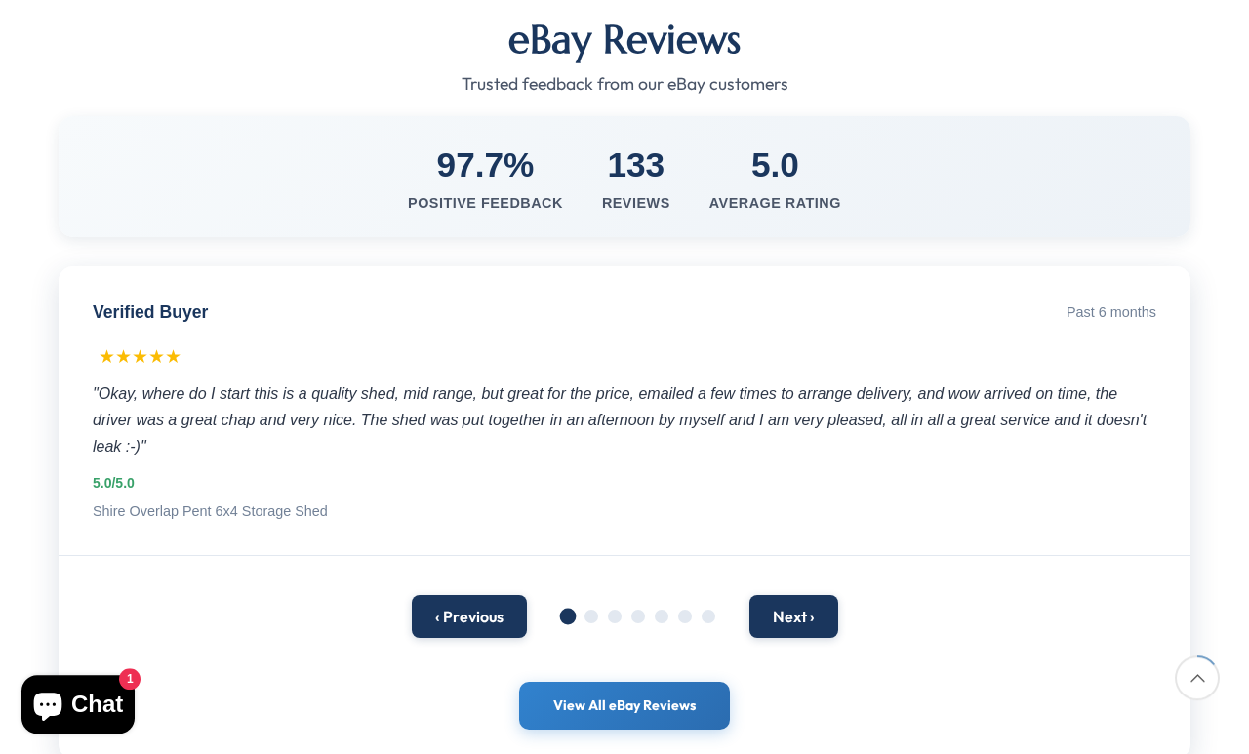
scroll to position [393, 0]
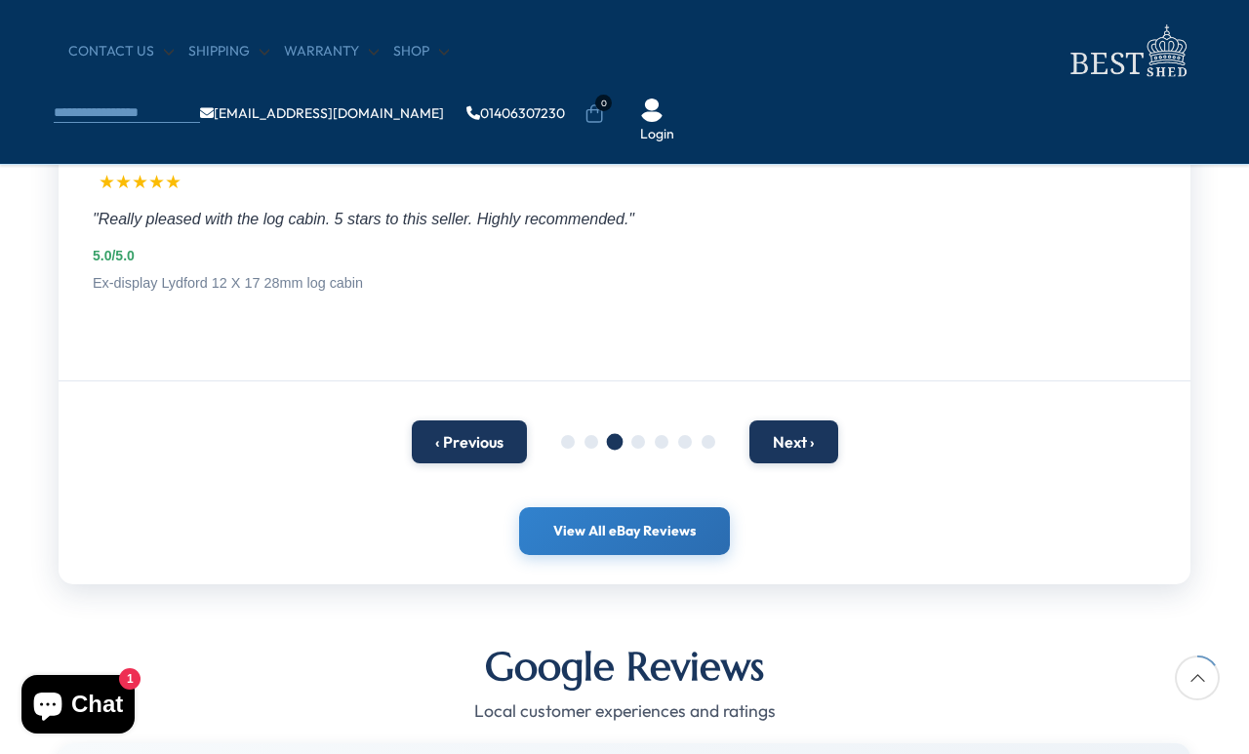
click at [464, 423] on button "‹ Previous" at bounding box center [469, 442] width 115 height 43
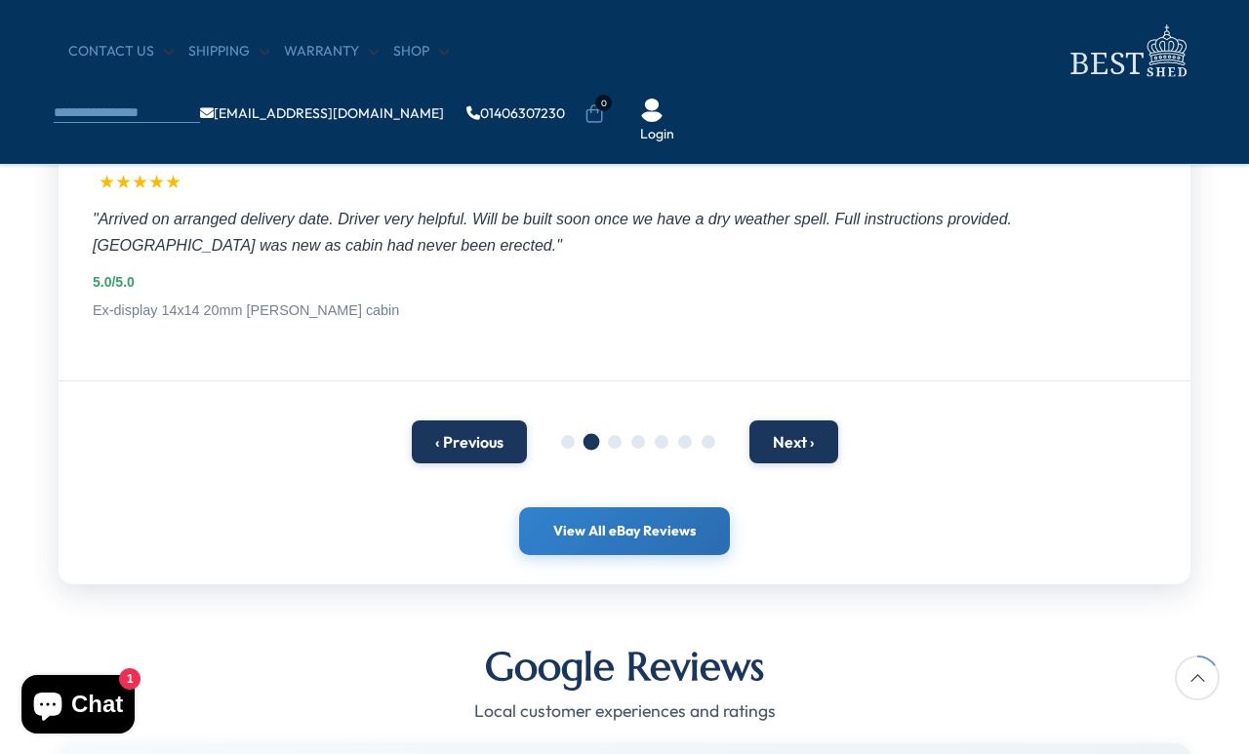
click at [484, 449] on button "‹ Previous" at bounding box center [469, 442] width 115 height 43
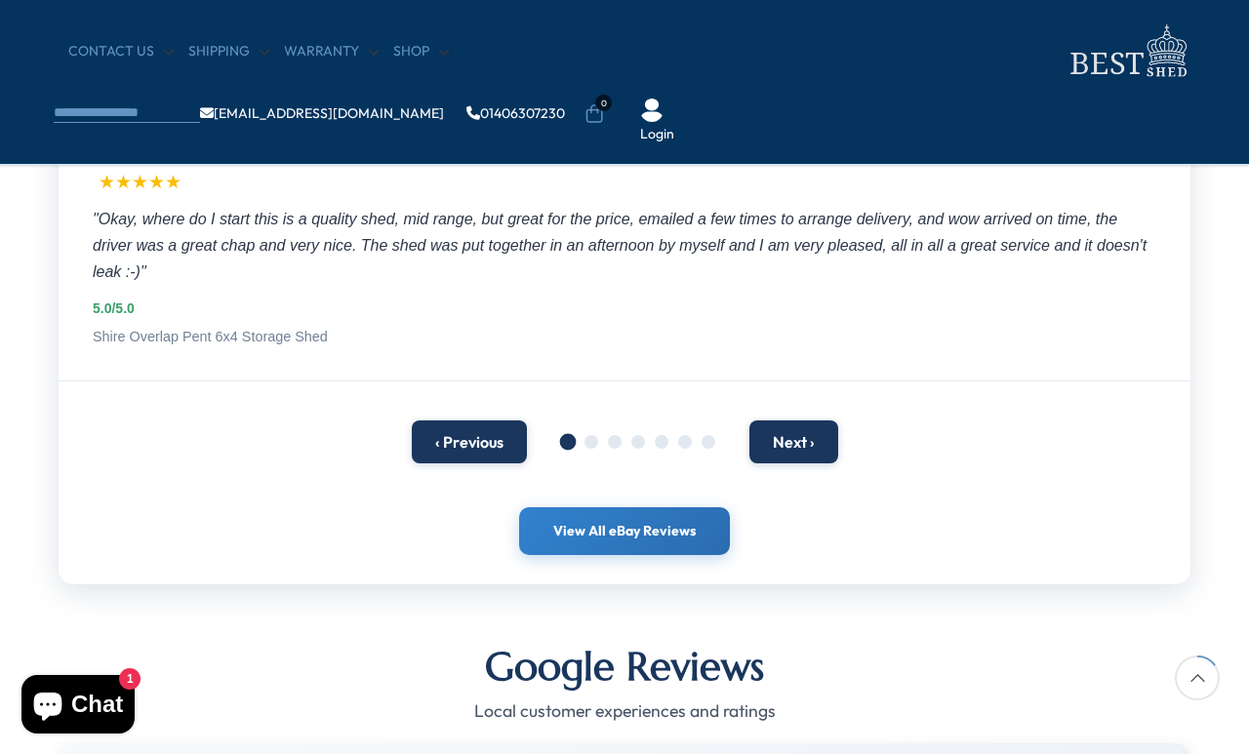
click at [804, 428] on button "Next ›" at bounding box center [794, 442] width 89 height 43
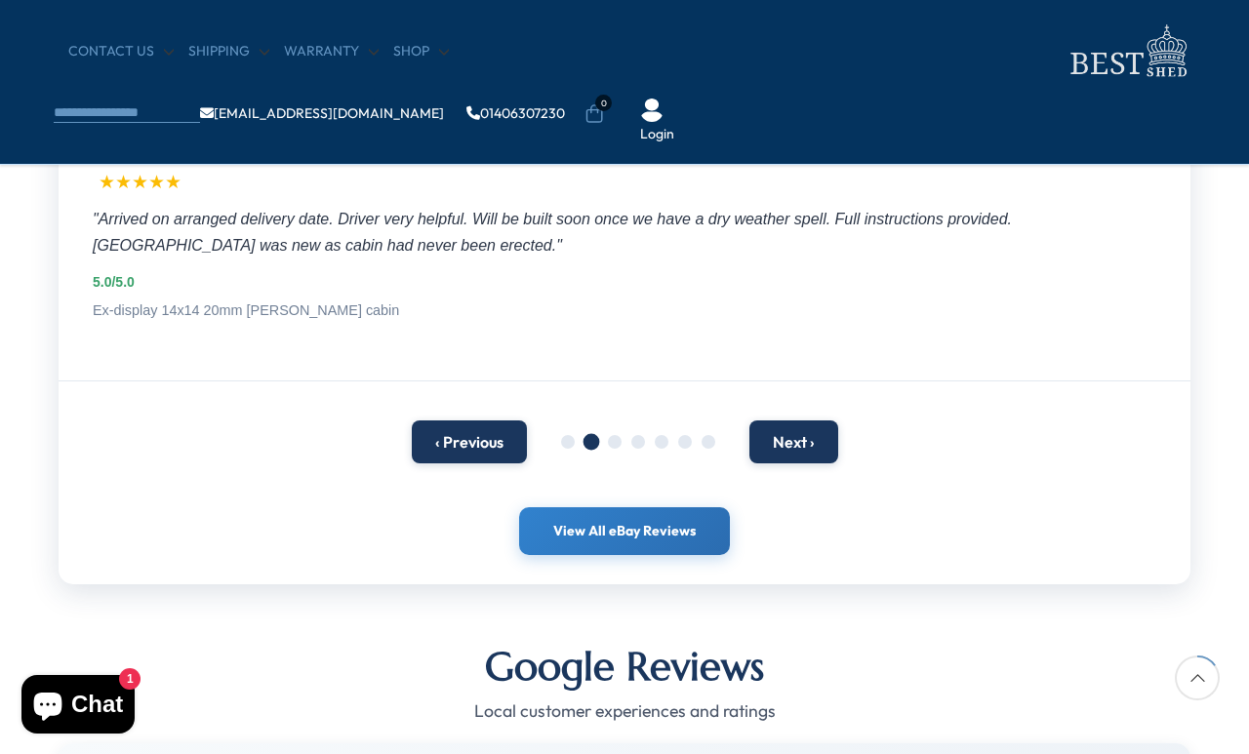
click at [794, 447] on button "Next ›" at bounding box center [794, 442] width 89 height 43
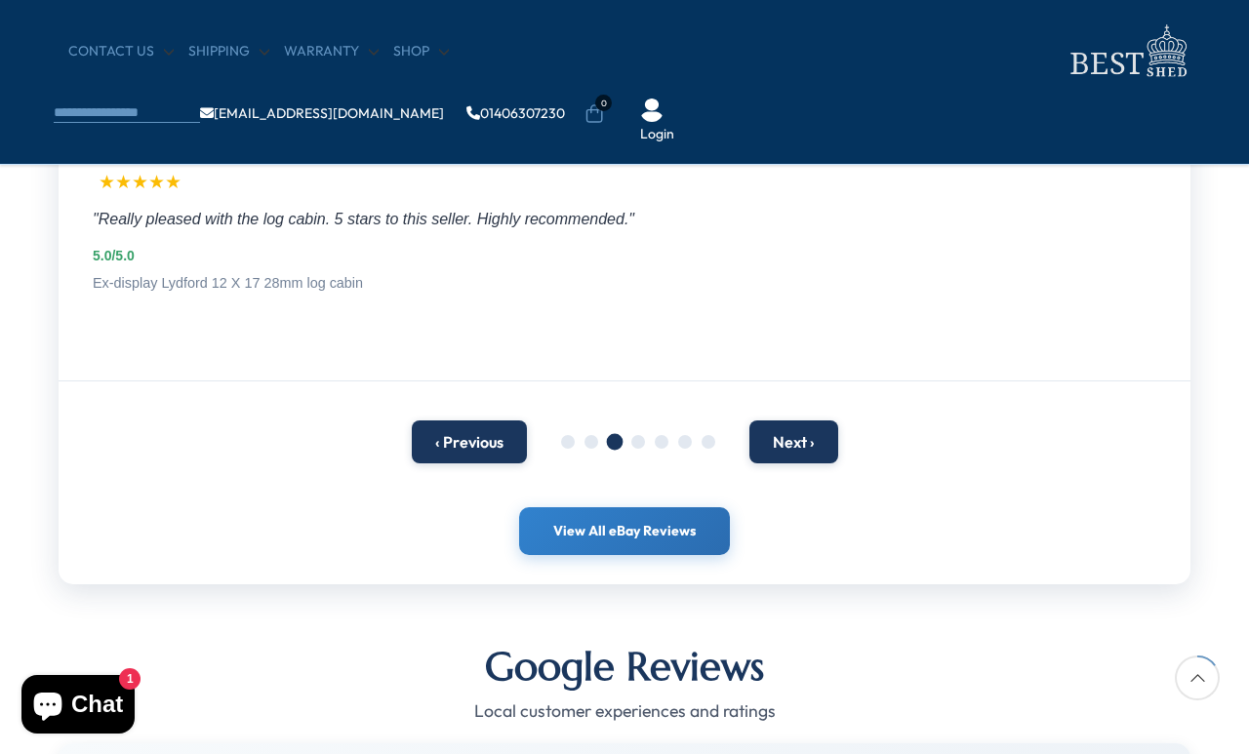
click at [790, 433] on button "Next ›" at bounding box center [794, 442] width 89 height 43
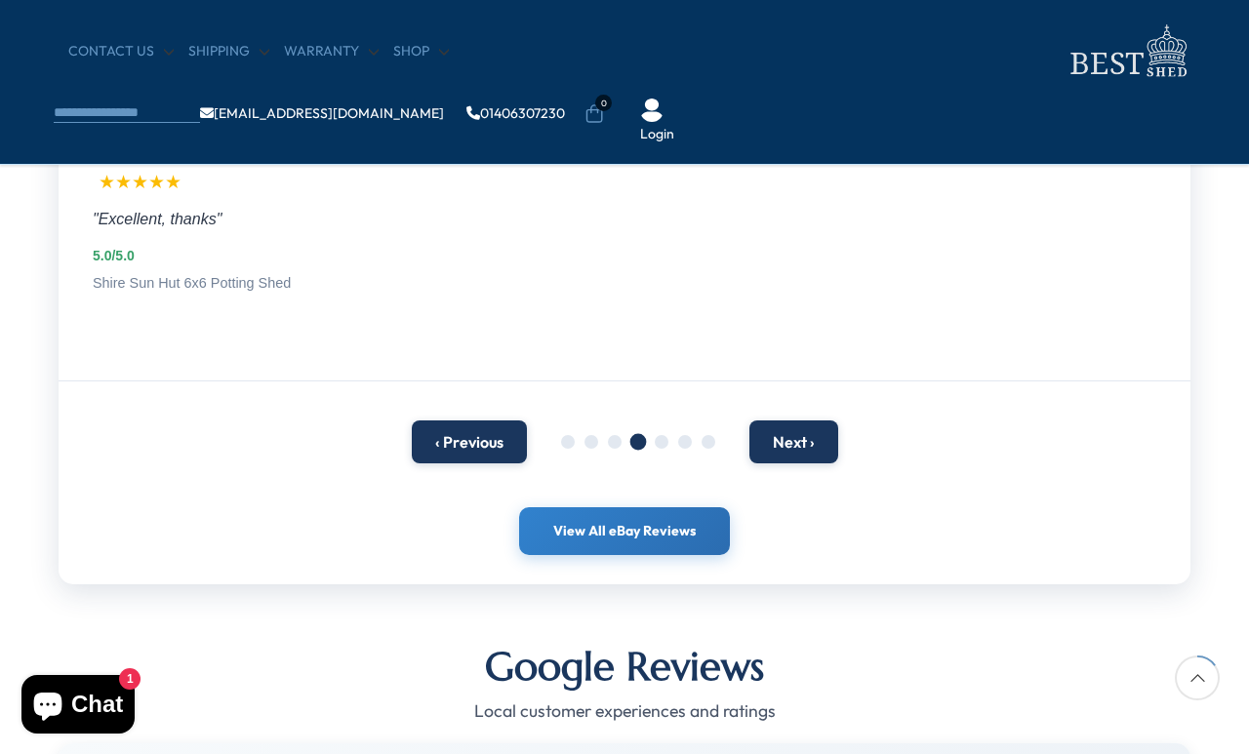
click at [776, 438] on button "Next ›" at bounding box center [794, 442] width 89 height 43
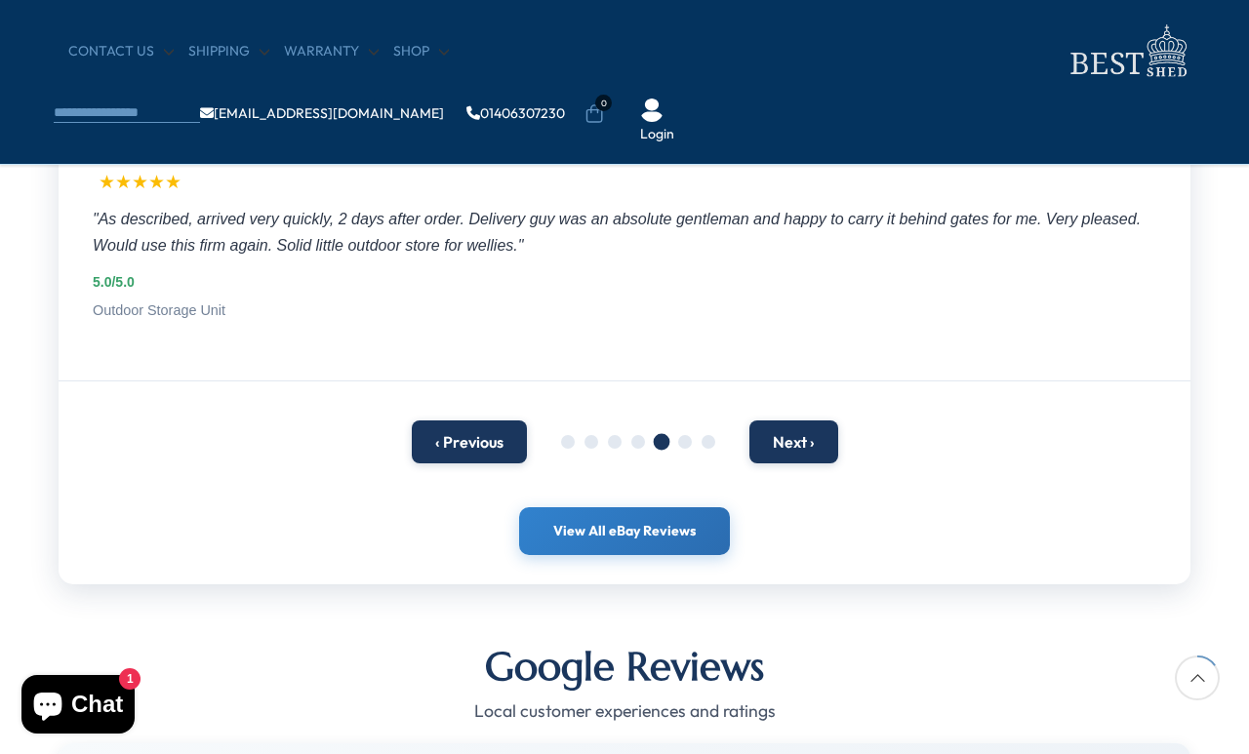
click at [786, 439] on button "Next ›" at bounding box center [794, 442] width 89 height 43
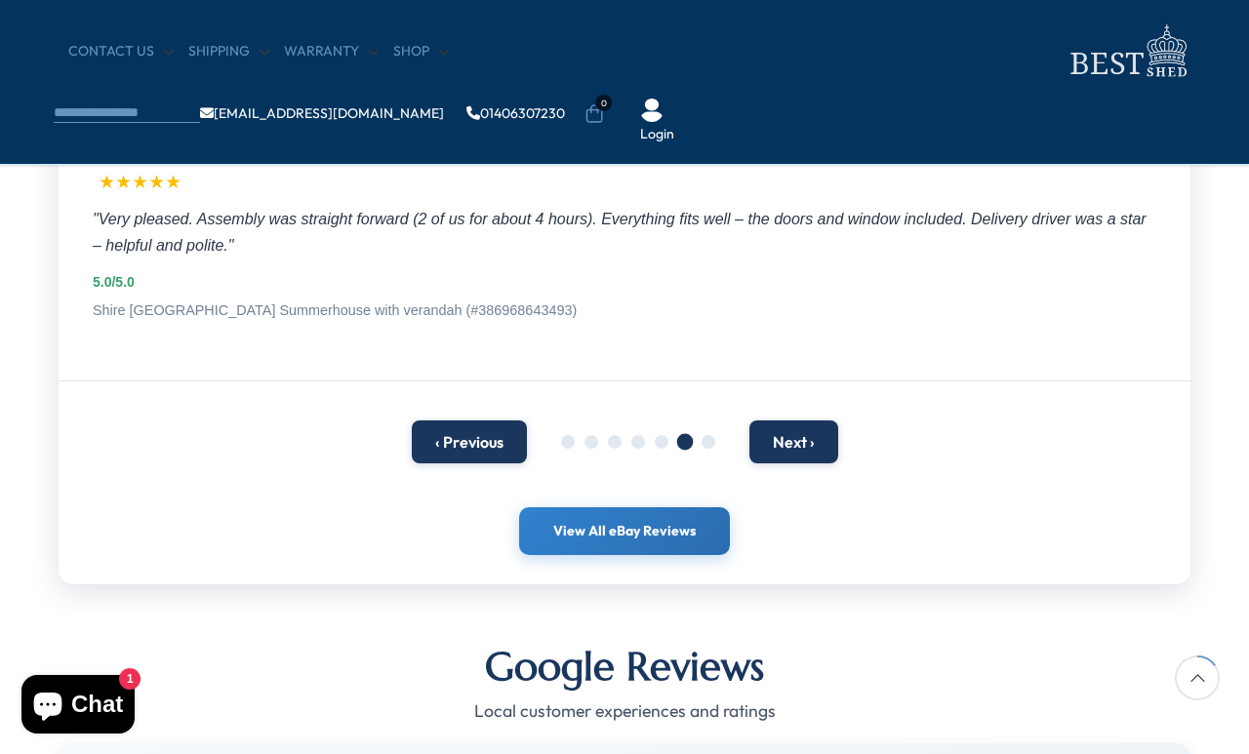
click at [787, 443] on button "Next ›" at bounding box center [794, 442] width 89 height 43
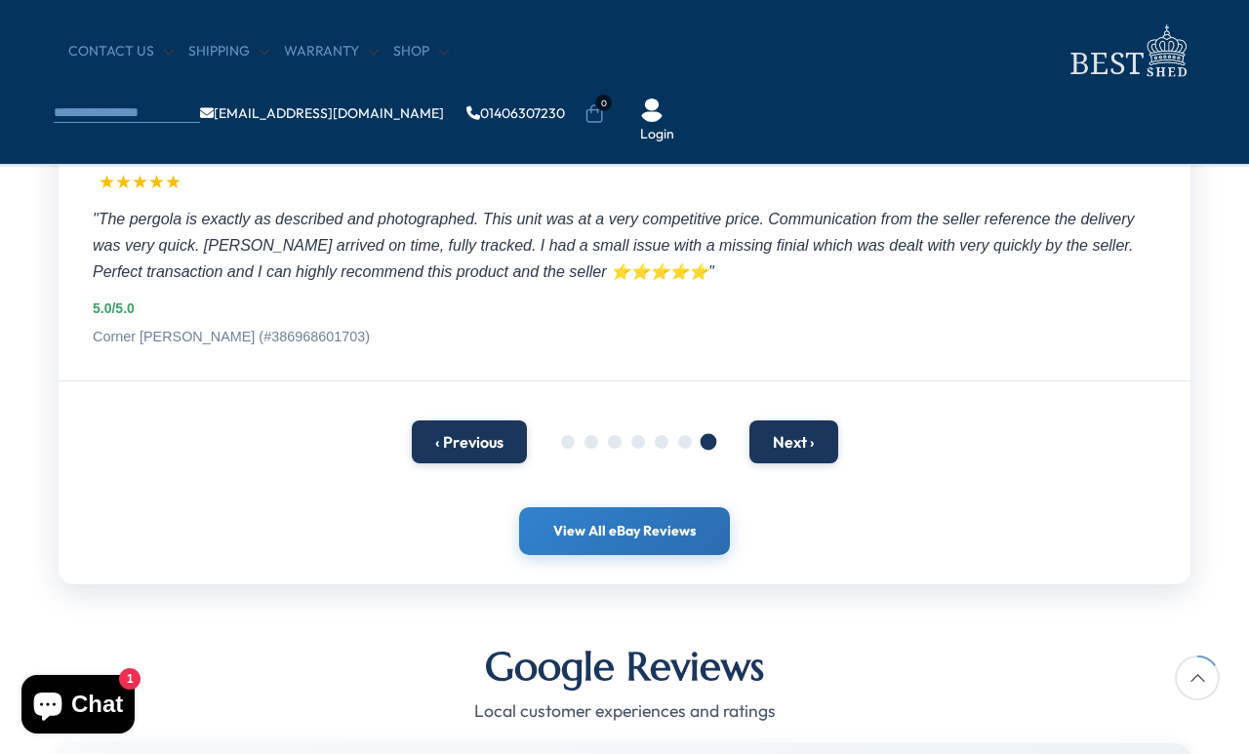
click at [459, 435] on button "‹ Previous" at bounding box center [469, 442] width 115 height 43
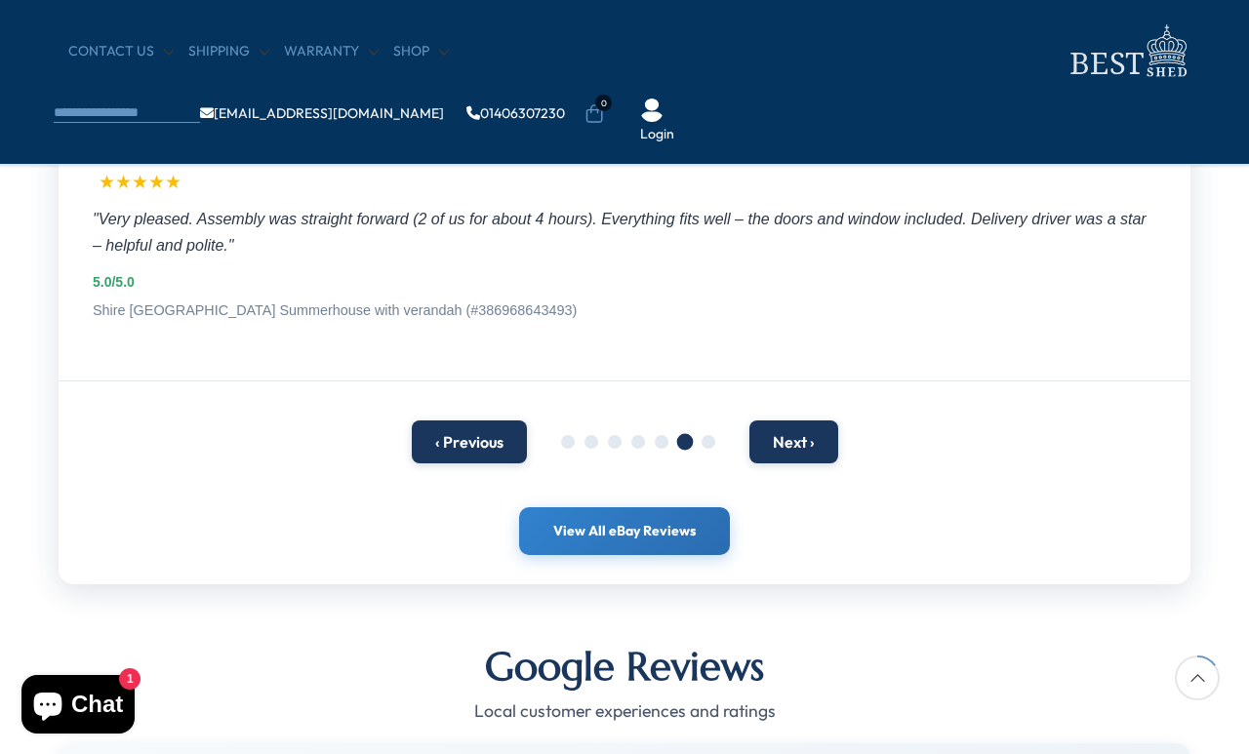
click at [803, 442] on button "Next ›" at bounding box center [794, 442] width 89 height 43
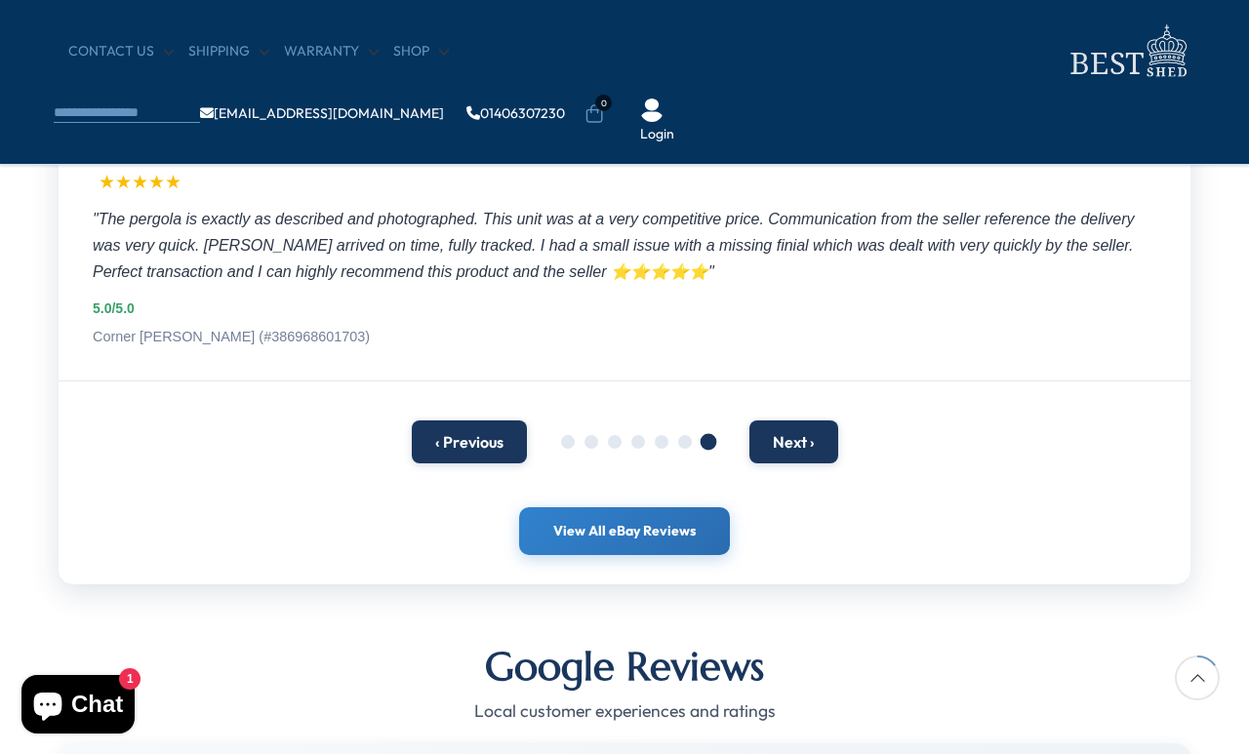
click at [790, 446] on button "Next ›" at bounding box center [794, 442] width 89 height 43
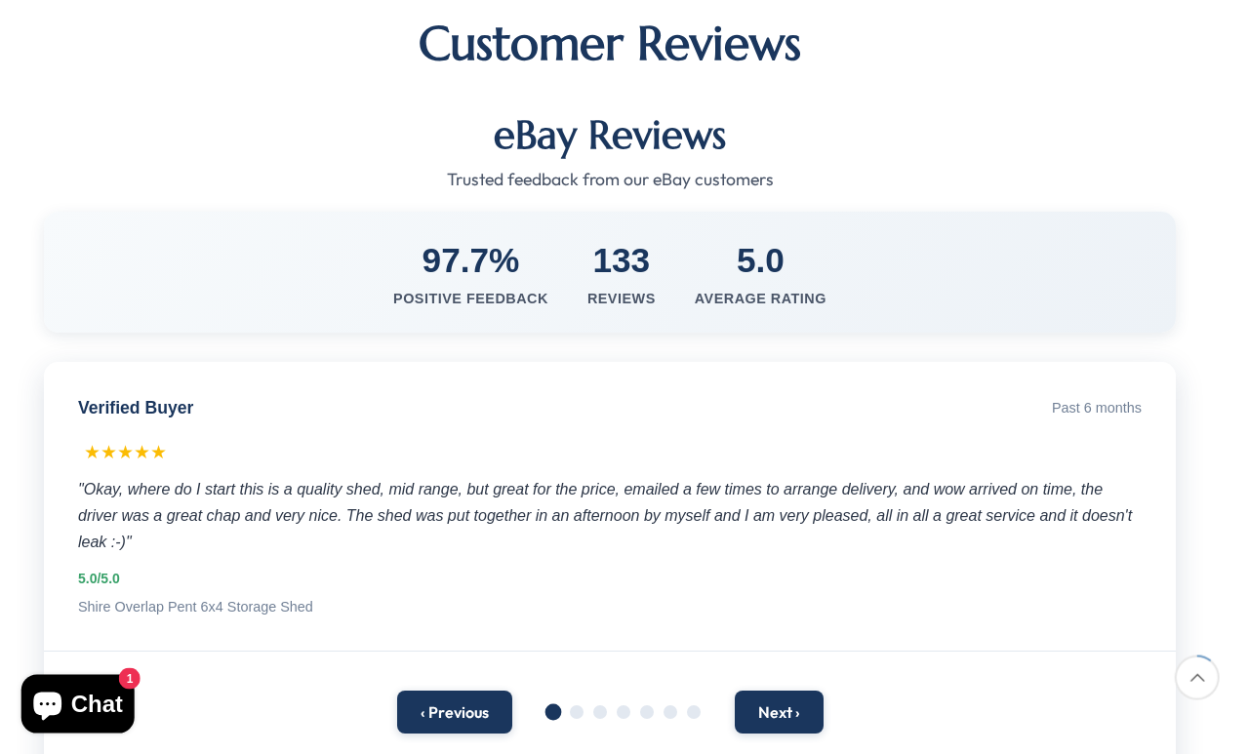
scroll to position [276, 8]
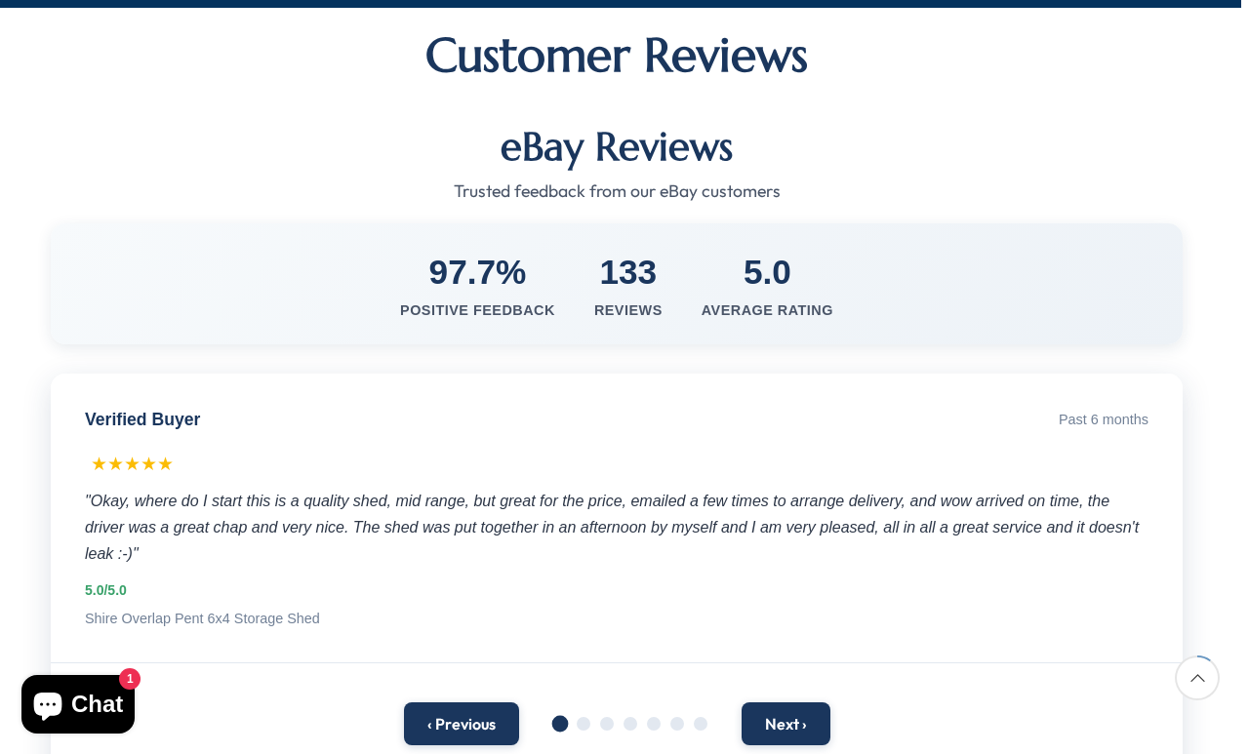
click at [802, 703] on button "Next ›" at bounding box center [786, 724] width 89 height 43
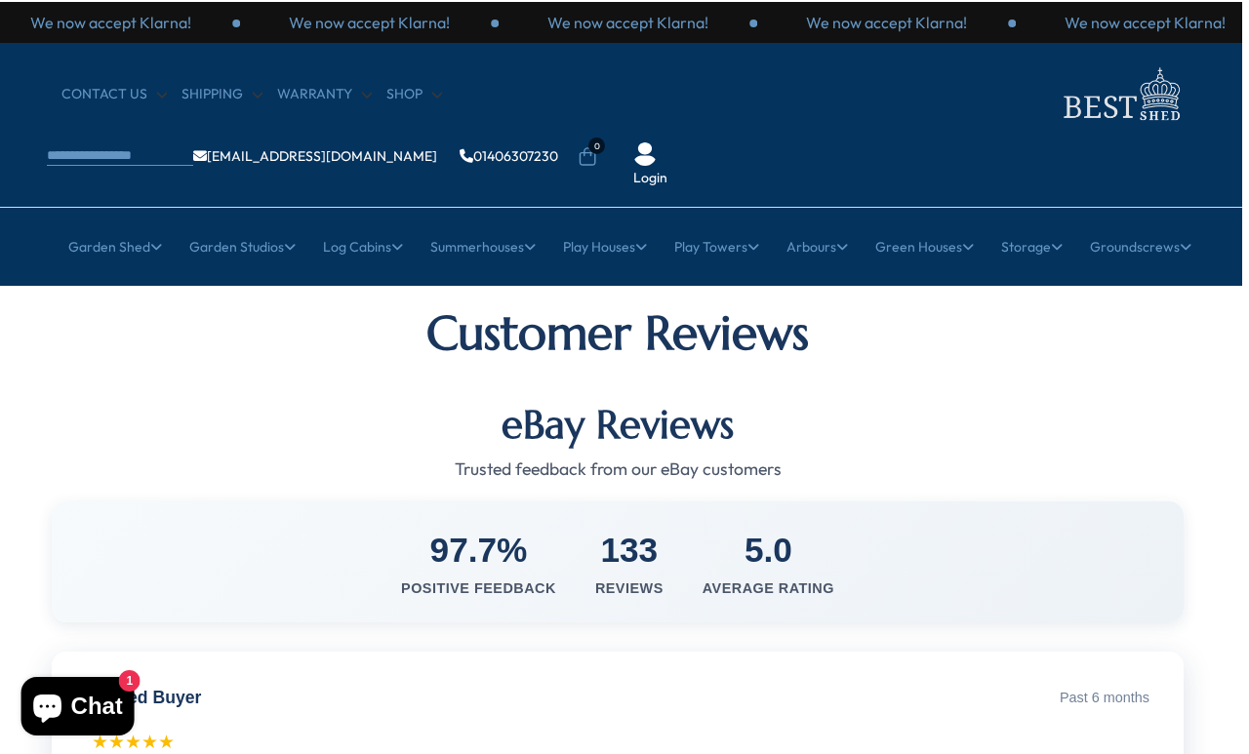
scroll to position [0, 8]
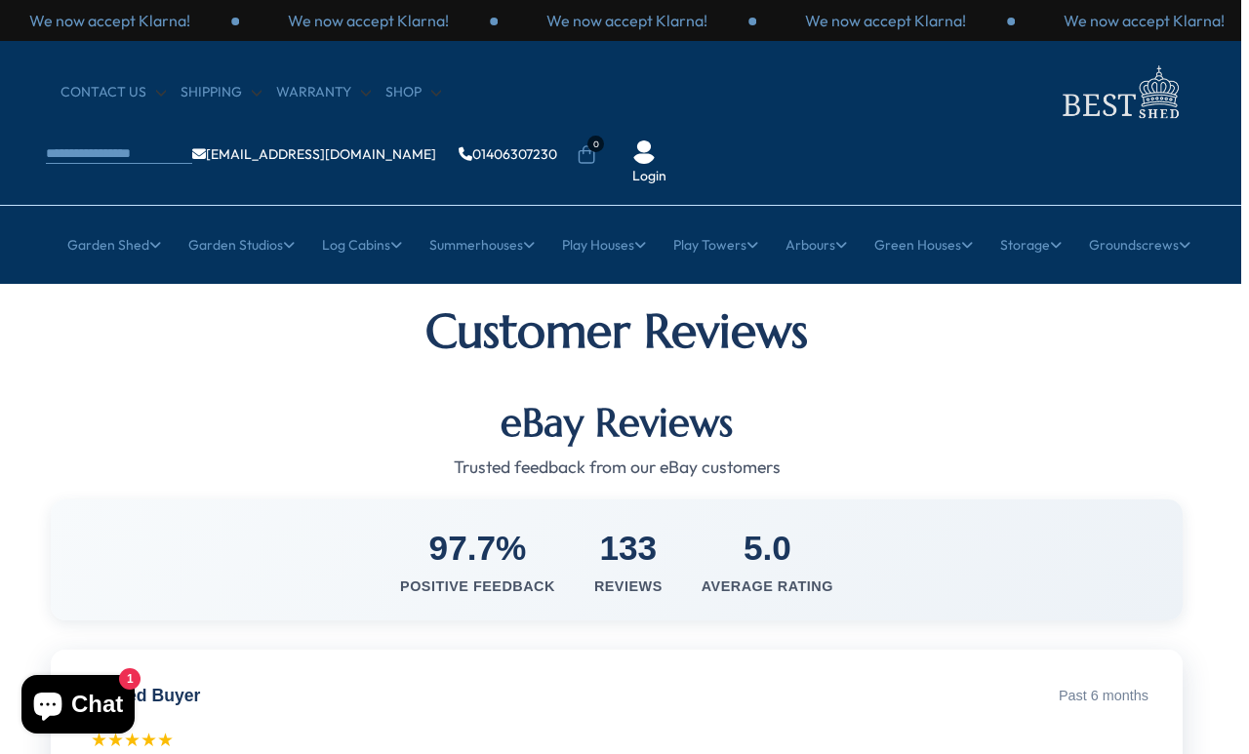
click at [106, 91] on link "CONTACT US" at bounding box center [113, 93] width 105 height 20
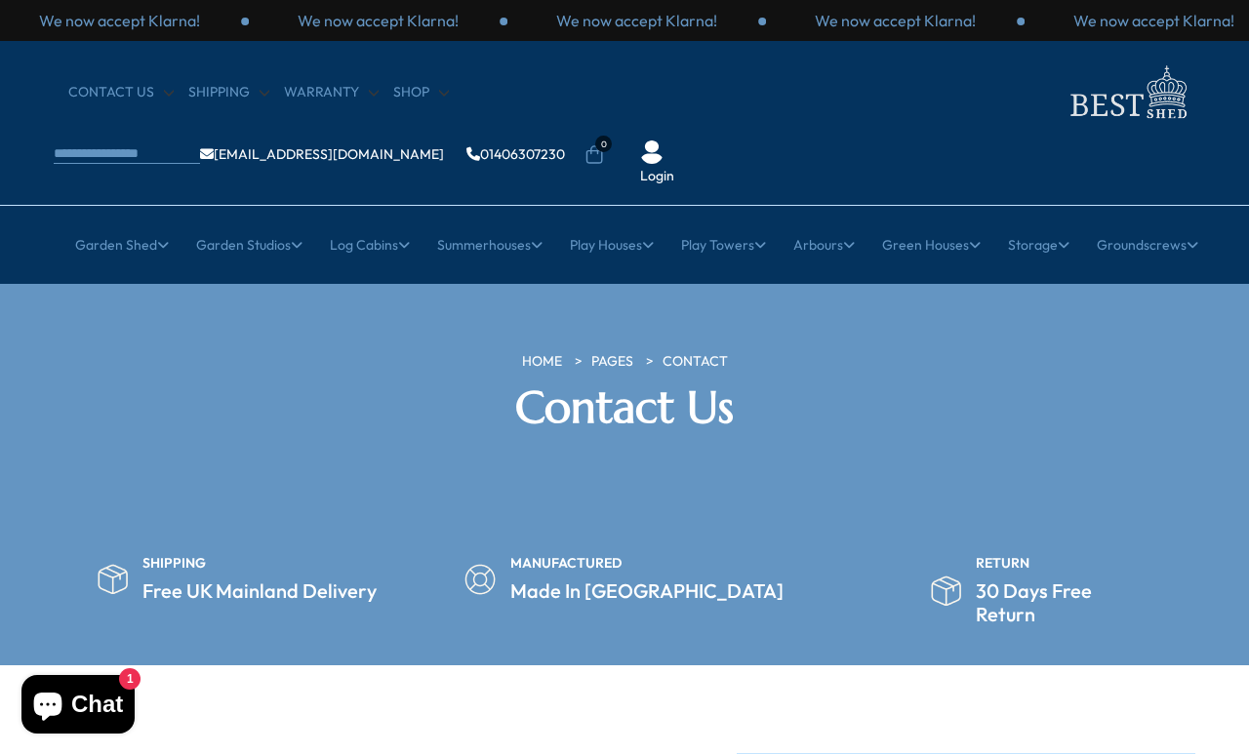
click at [203, 622] on link "Sheds with Windows" at bounding box center [233, 639] width 130 height 34
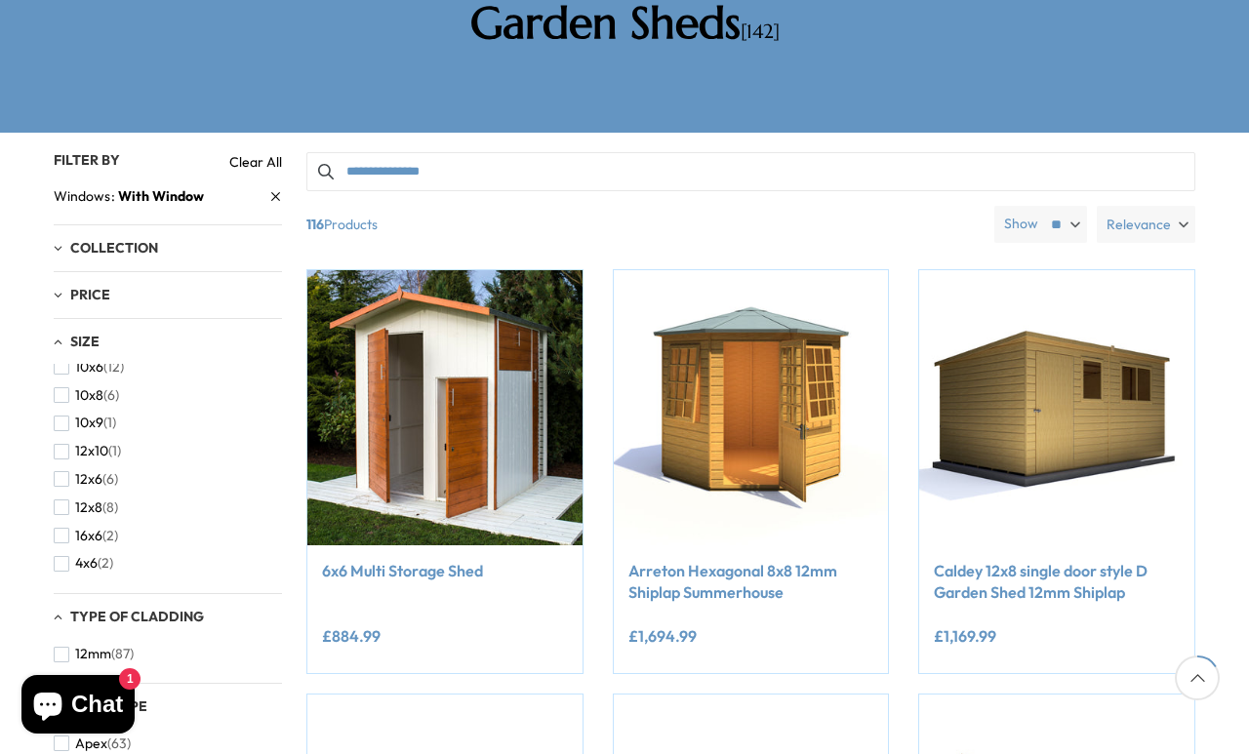
scroll to position [101, 0]
click at [61, 467] on span "button" at bounding box center [62, 475] width 16 height 16
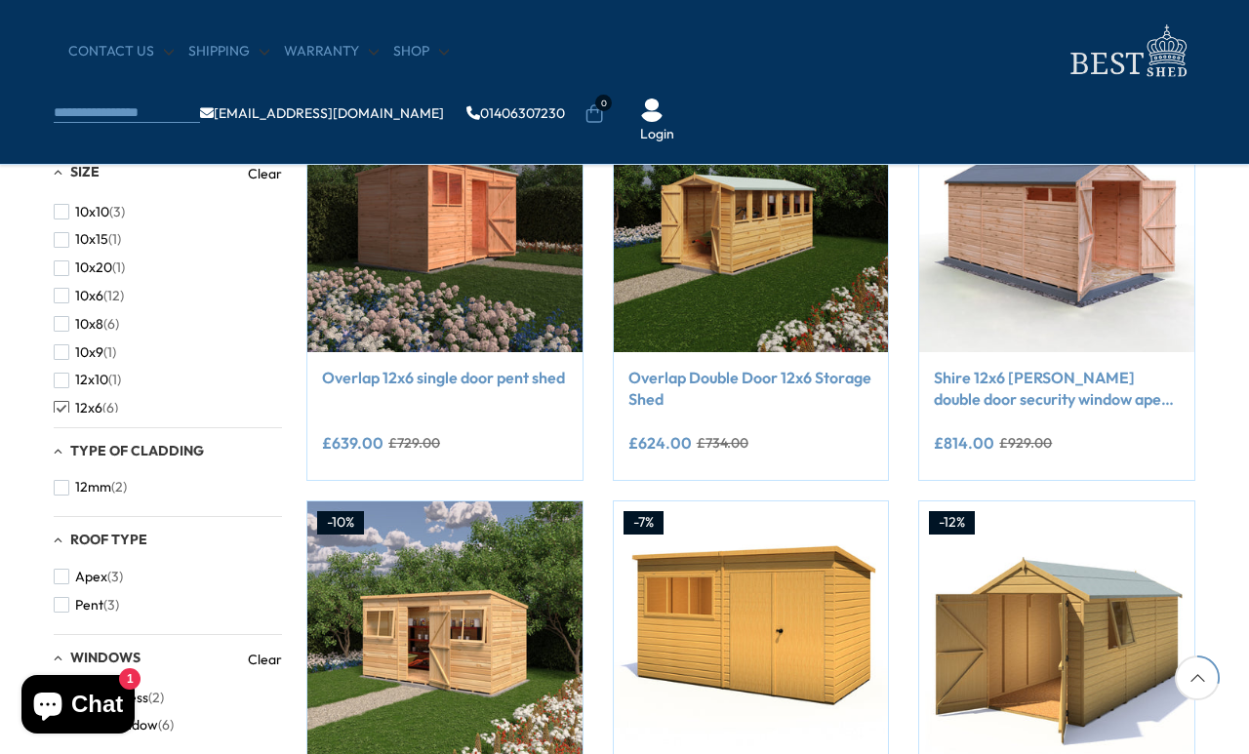
scroll to position [412, 0]
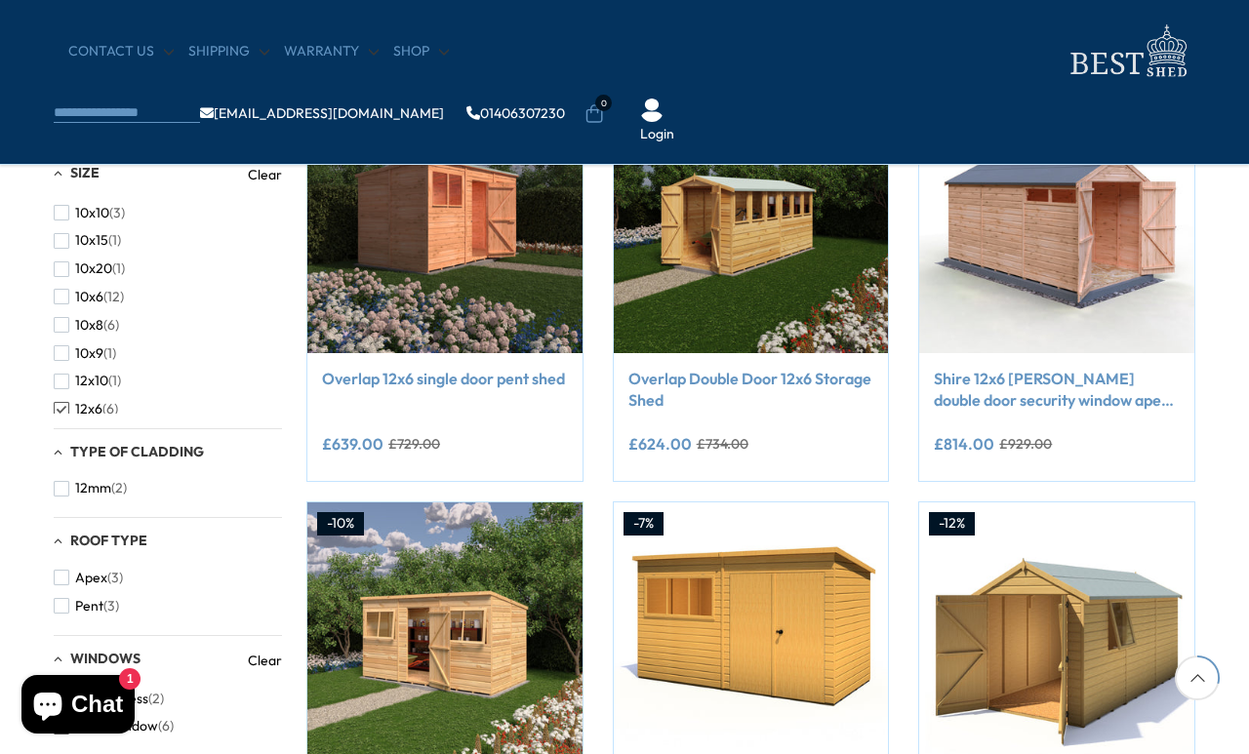
click at [82, 615] on span "Pent" at bounding box center [89, 606] width 28 height 17
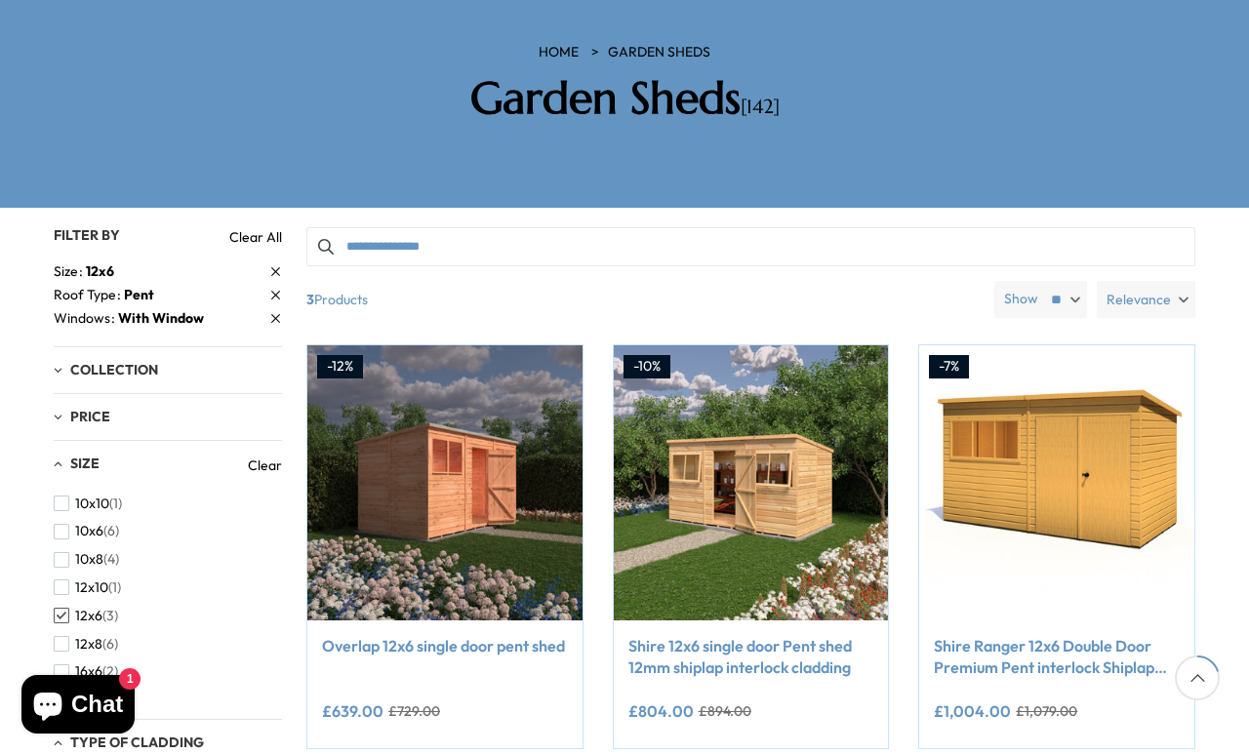
scroll to position [308, 0]
click at [427, 406] on img at bounding box center [444, 483] width 275 height 275
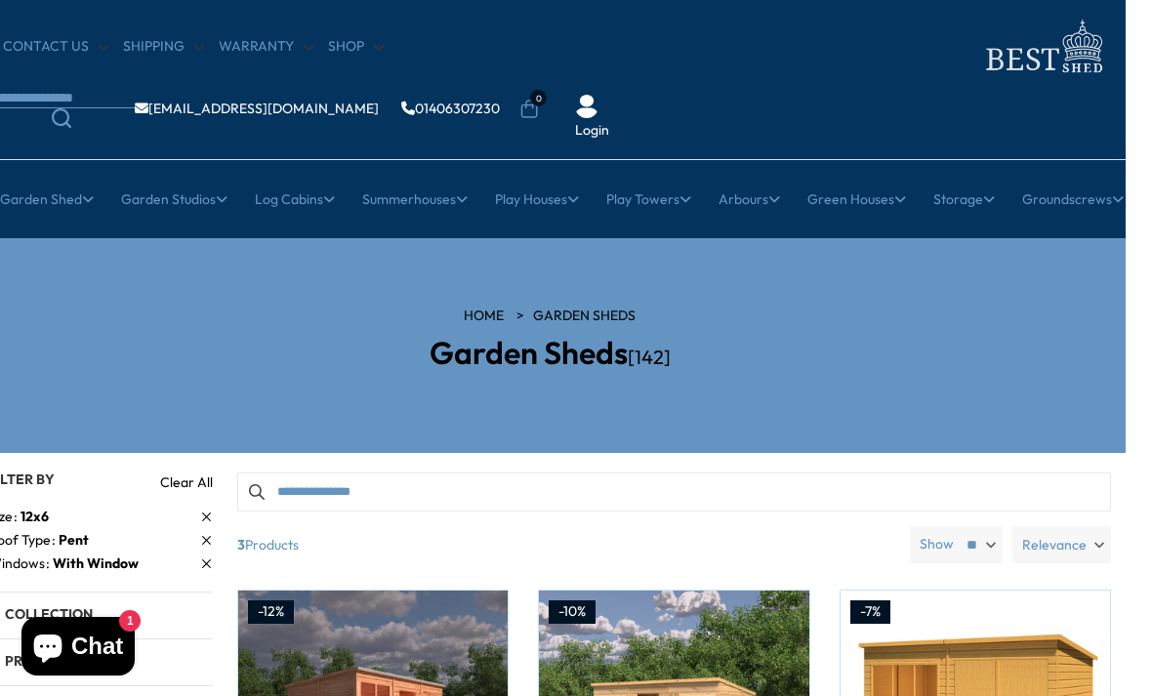
scroll to position [0, 25]
